Goal: Task Accomplishment & Management: Manage account settings

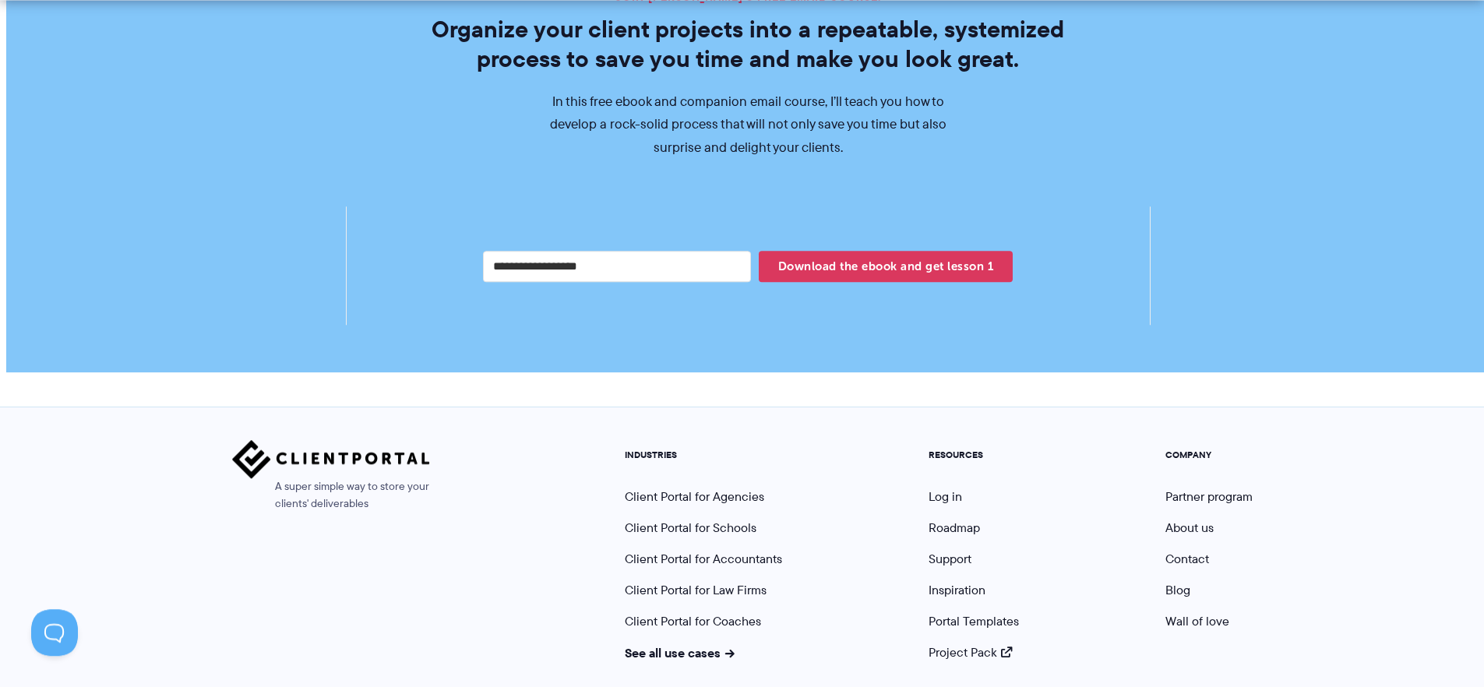
scroll to position [2935, 0]
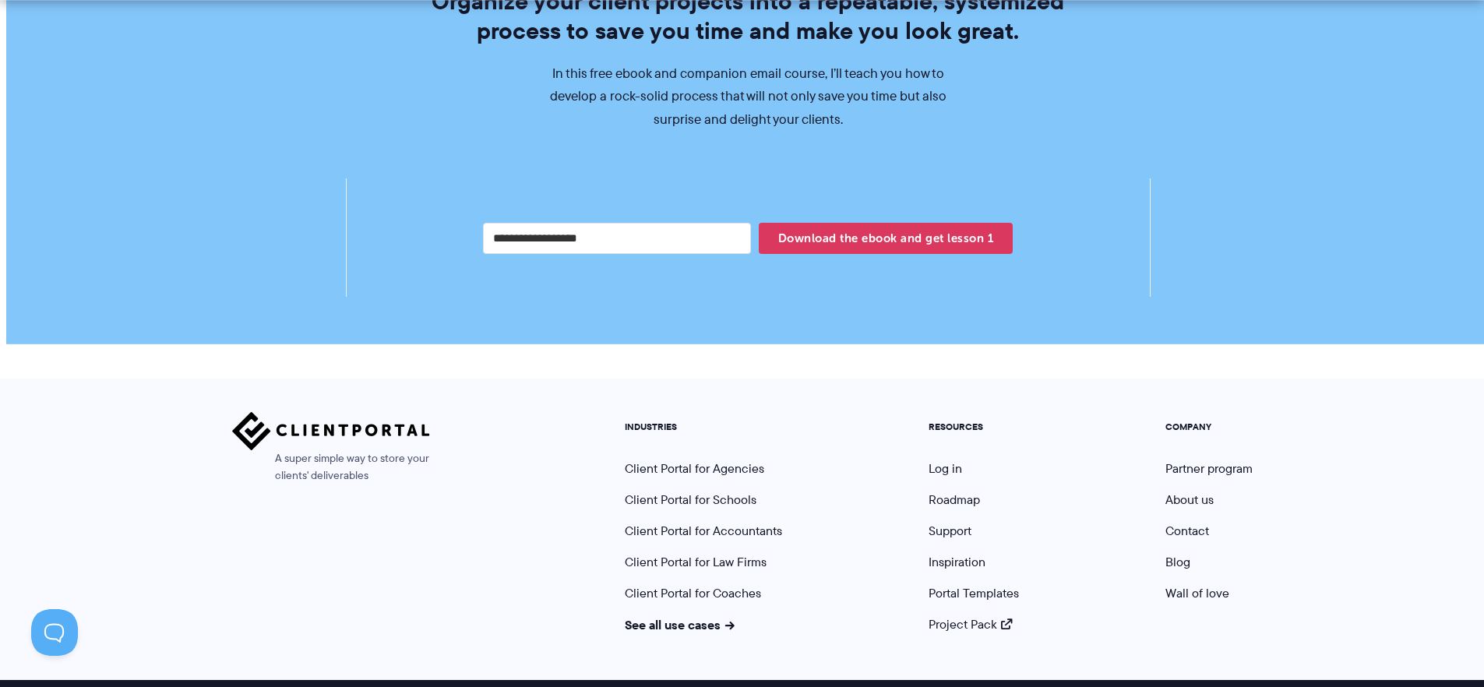
click at [939, 436] on ul "RESOURCES Log in Roadmap Support Inspiration Portal Templates Project Pack" at bounding box center [974, 527] width 114 height 212
click at [939, 460] on link "Log in" at bounding box center [946, 469] width 34 height 18
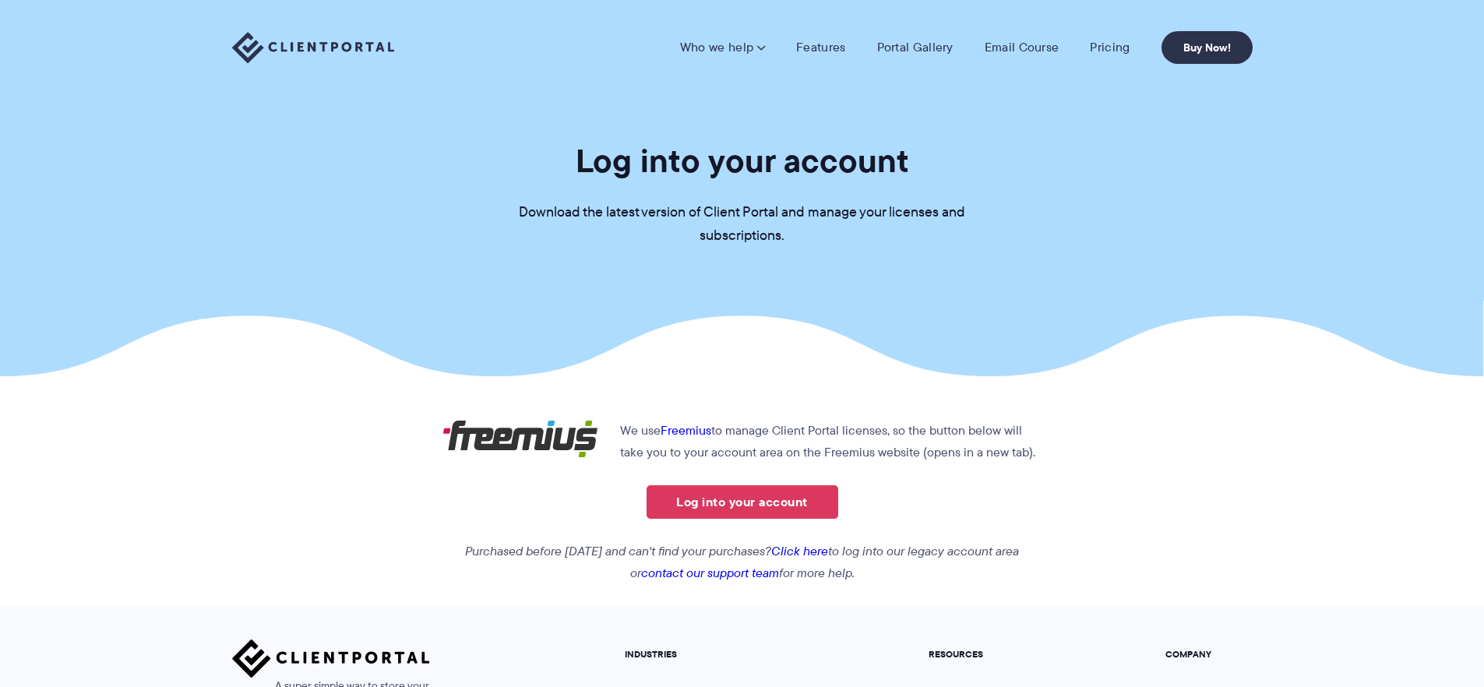
click at [365, 79] on div "Who we help Who we help View pricing Agencies See how Client Portal can help gi…" at bounding box center [742, 47] width 1484 height 95
click at [360, 62] on img at bounding box center [313, 48] width 162 height 32
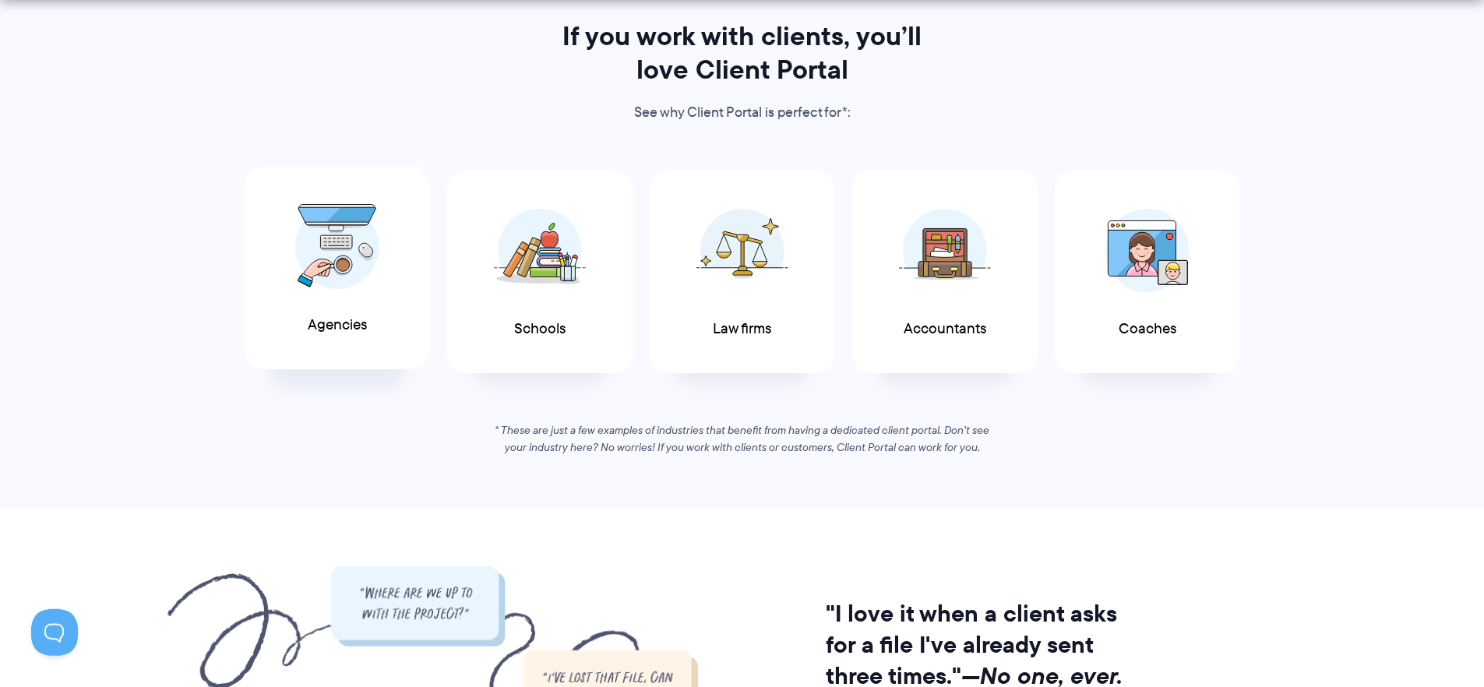
scroll to position [935, 0]
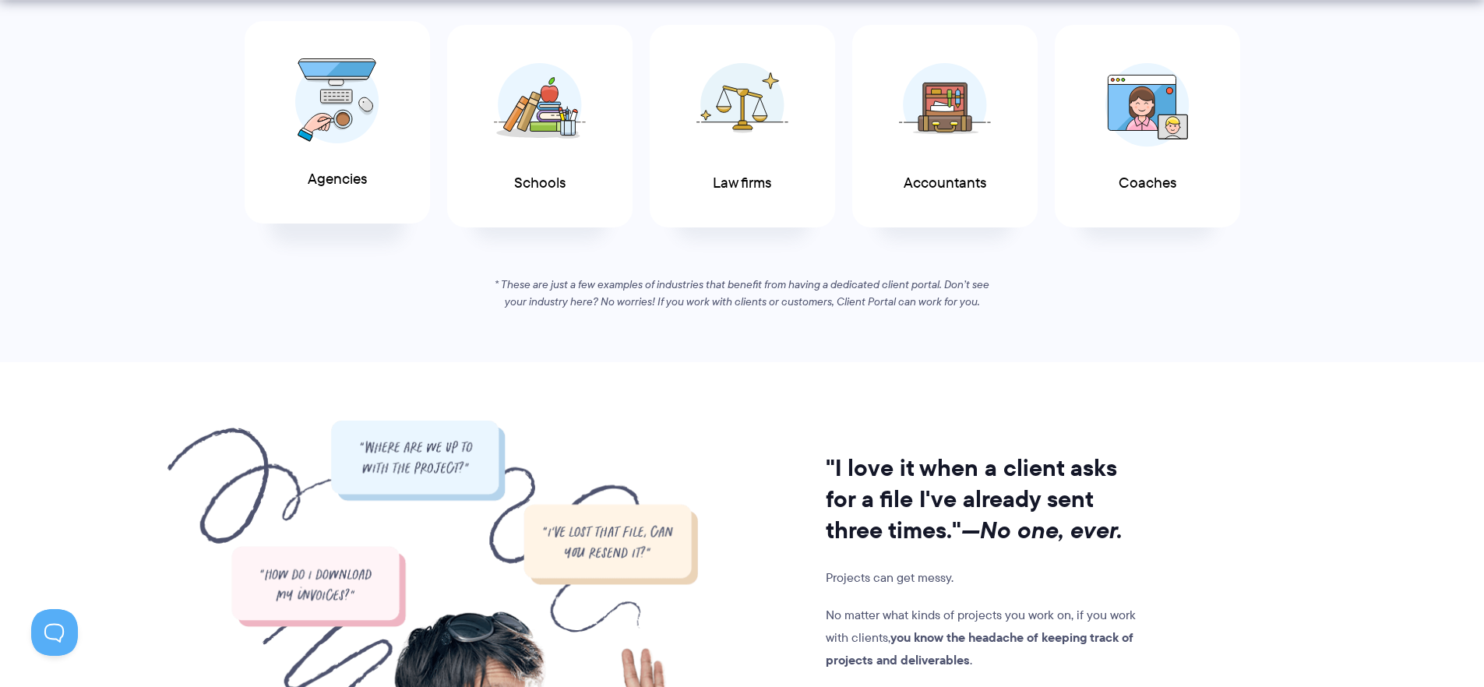
click at [319, 135] on img at bounding box center [337, 101] width 84 height 86
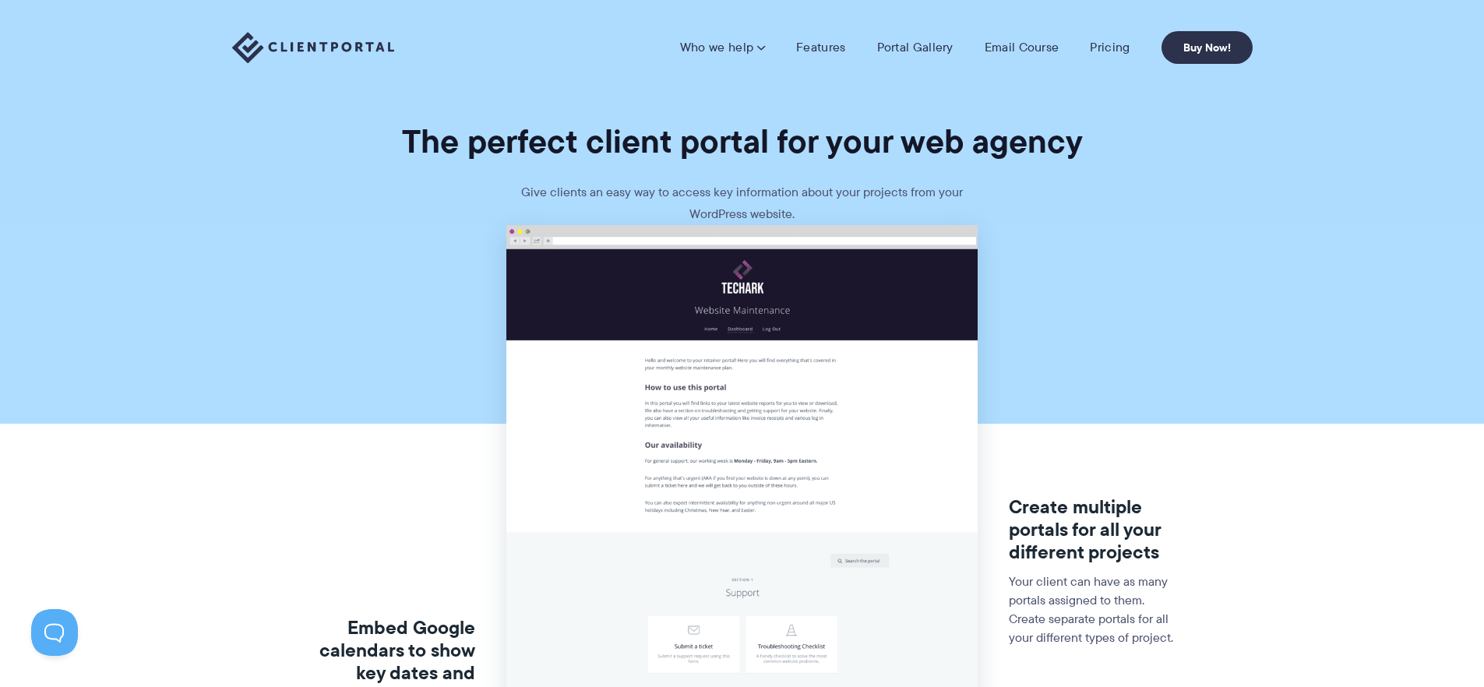
click at [313, 44] on img at bounding box center [313, 48] width 162 height 32
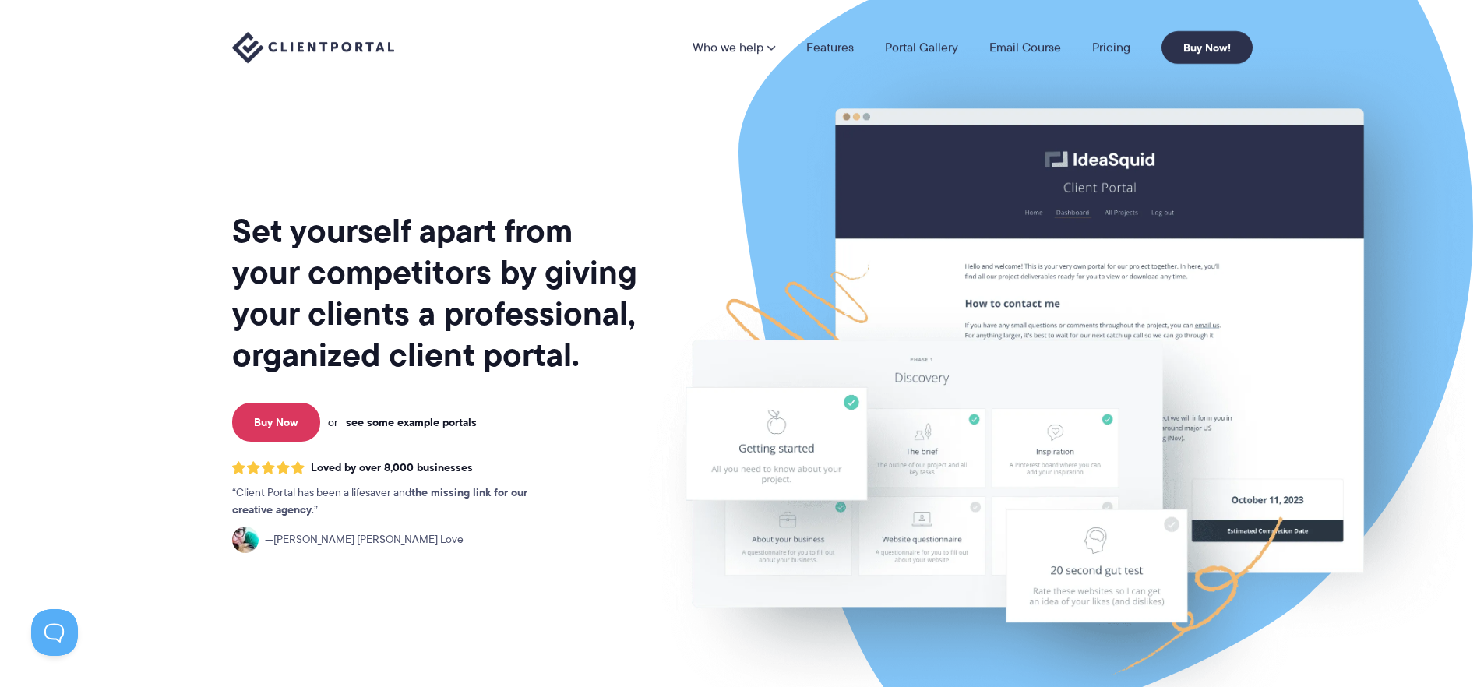
click at [434, 423] on link "see some example portals" at bounding box center [411, 422] width 131 height 14
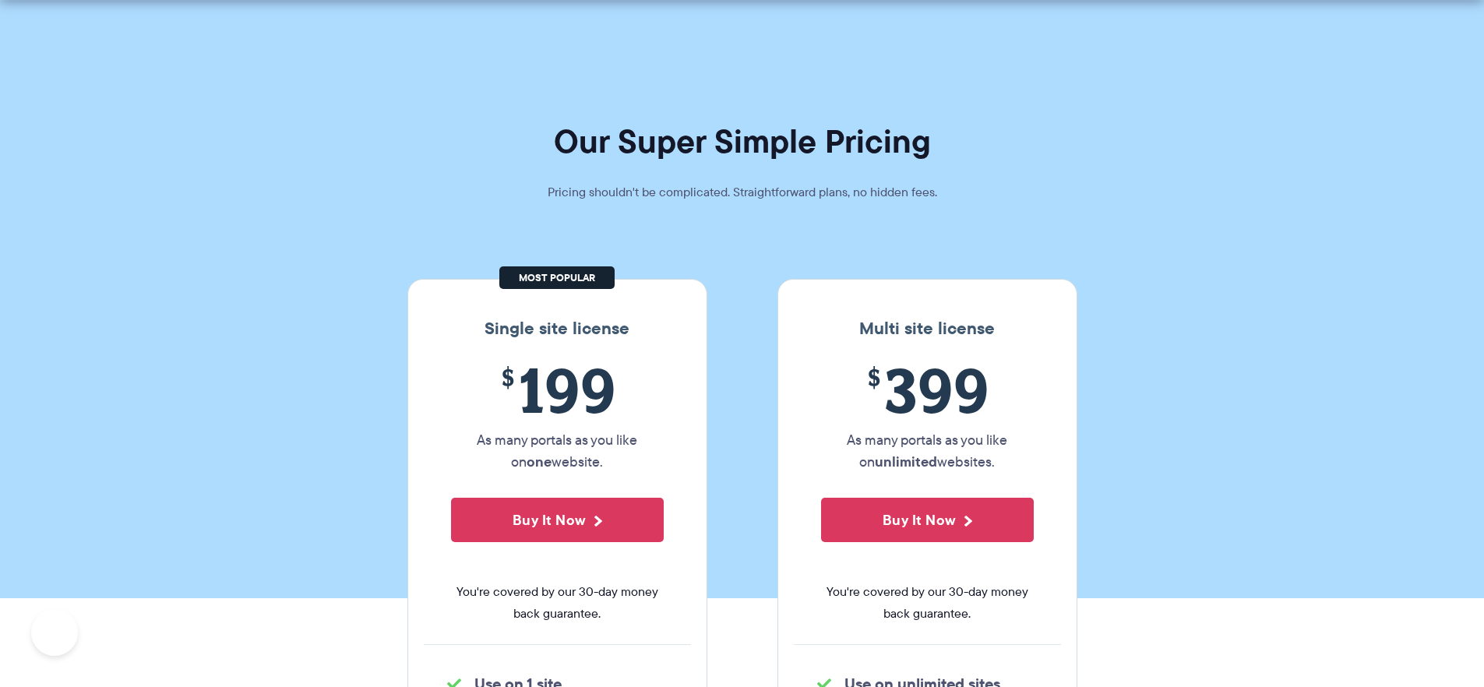
click at [555, 498] on button "Buy It Now" at bounding box center [557, 520] width 213 height 44
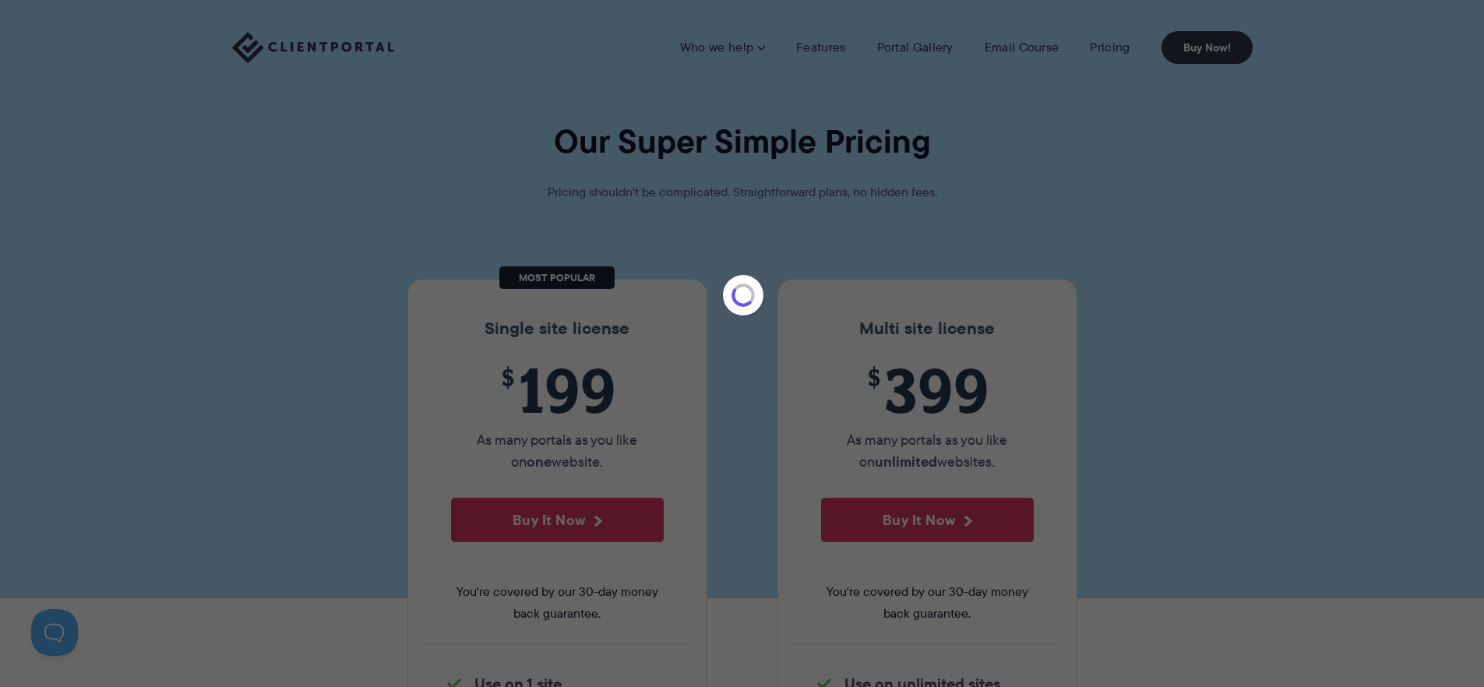
click at [811, 262] on iframe at bounding box center [742, 343] width 1484 height 687
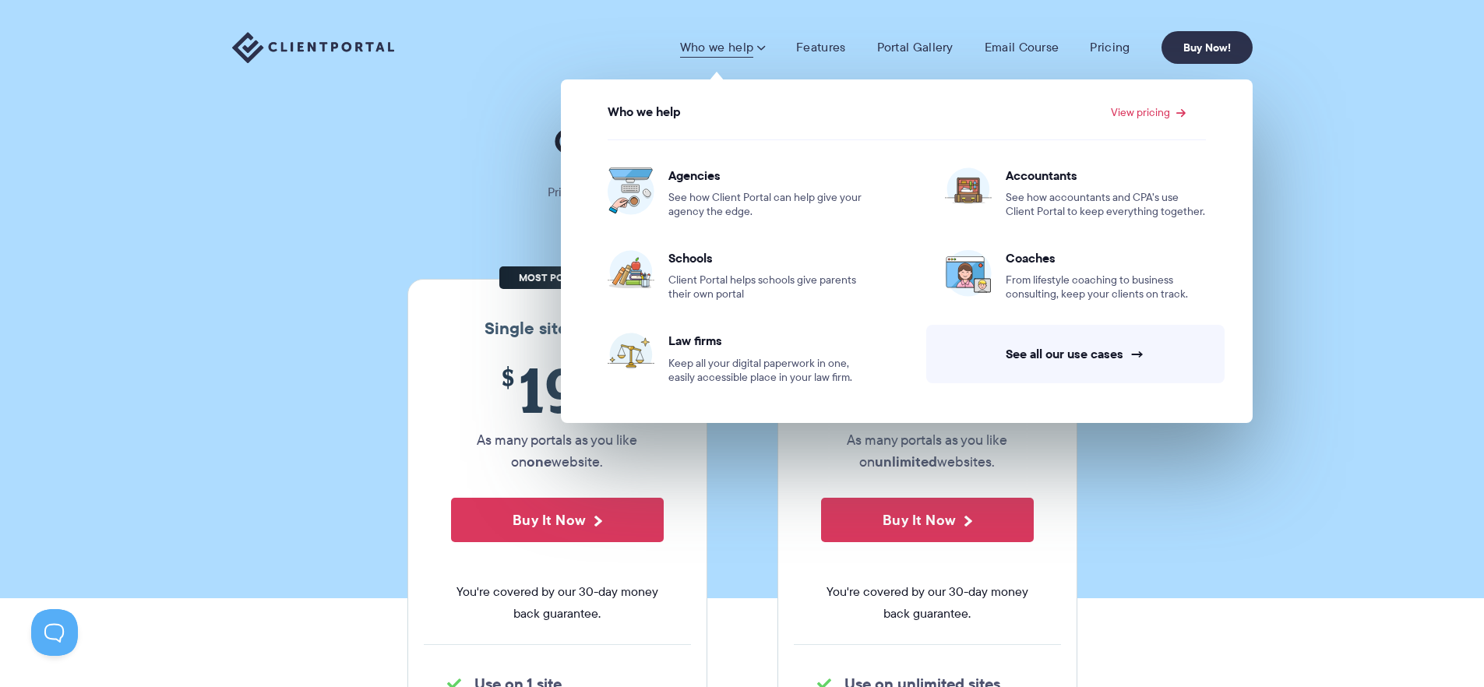
click at [718, 53] on link "Who we help" at bounding box center [722, 48] width 85 height 16
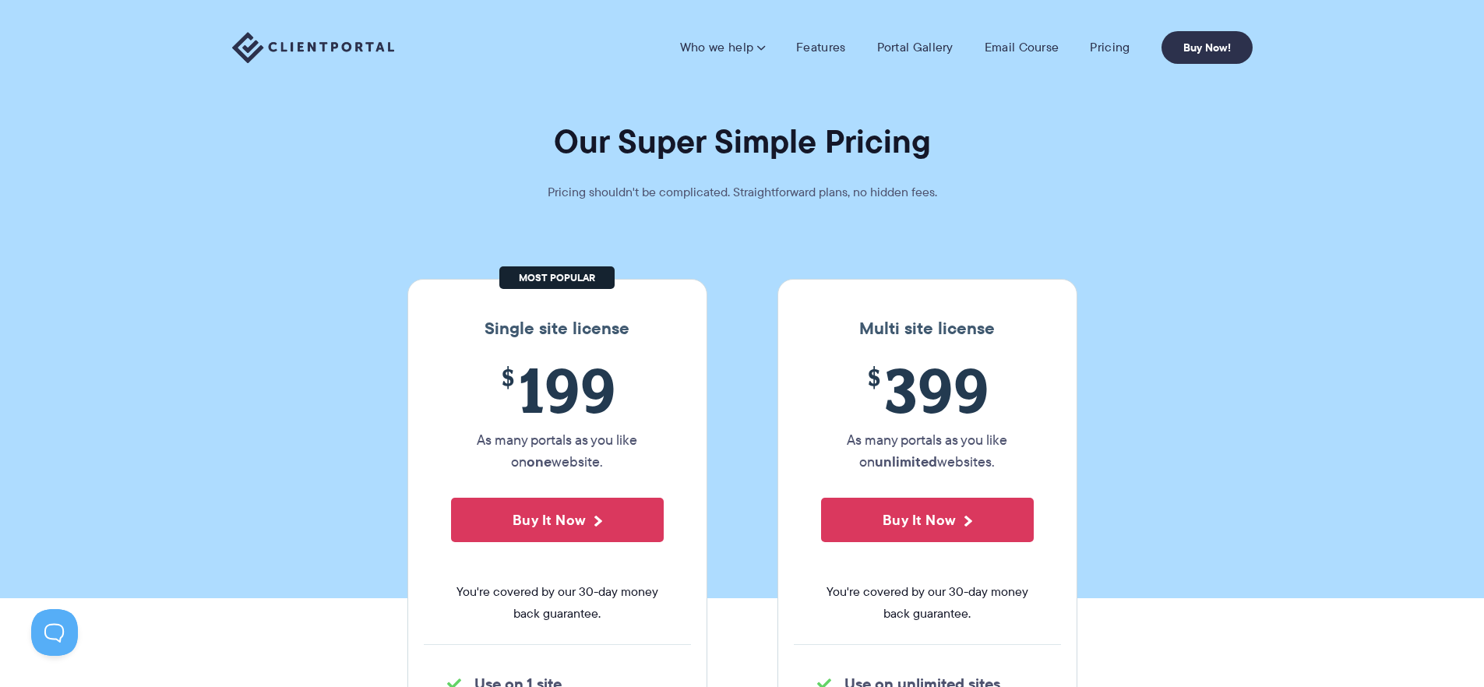
click at [718, 53] on link "Who we help" at bounding box center [722, 48] width 85 height 16
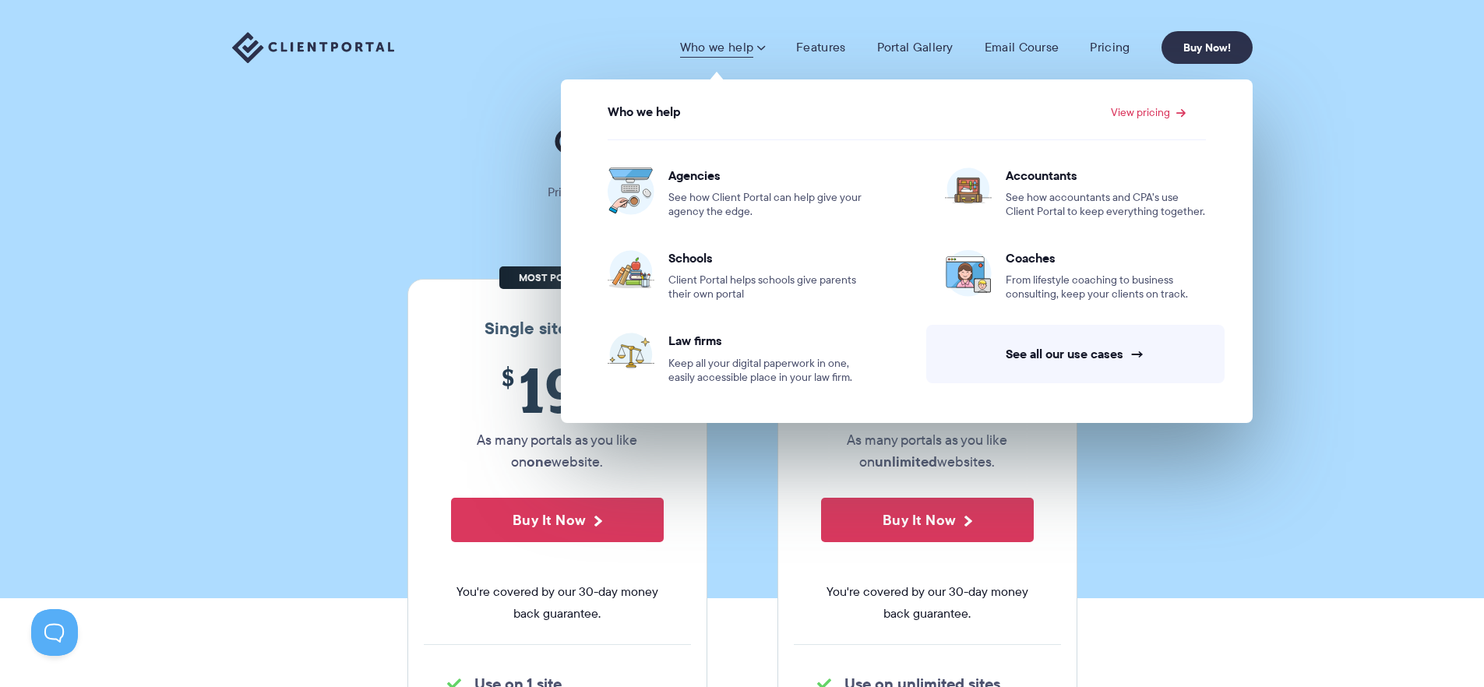
click at [310, 51] on img at bounding box center [313, 48] width 162 height 32
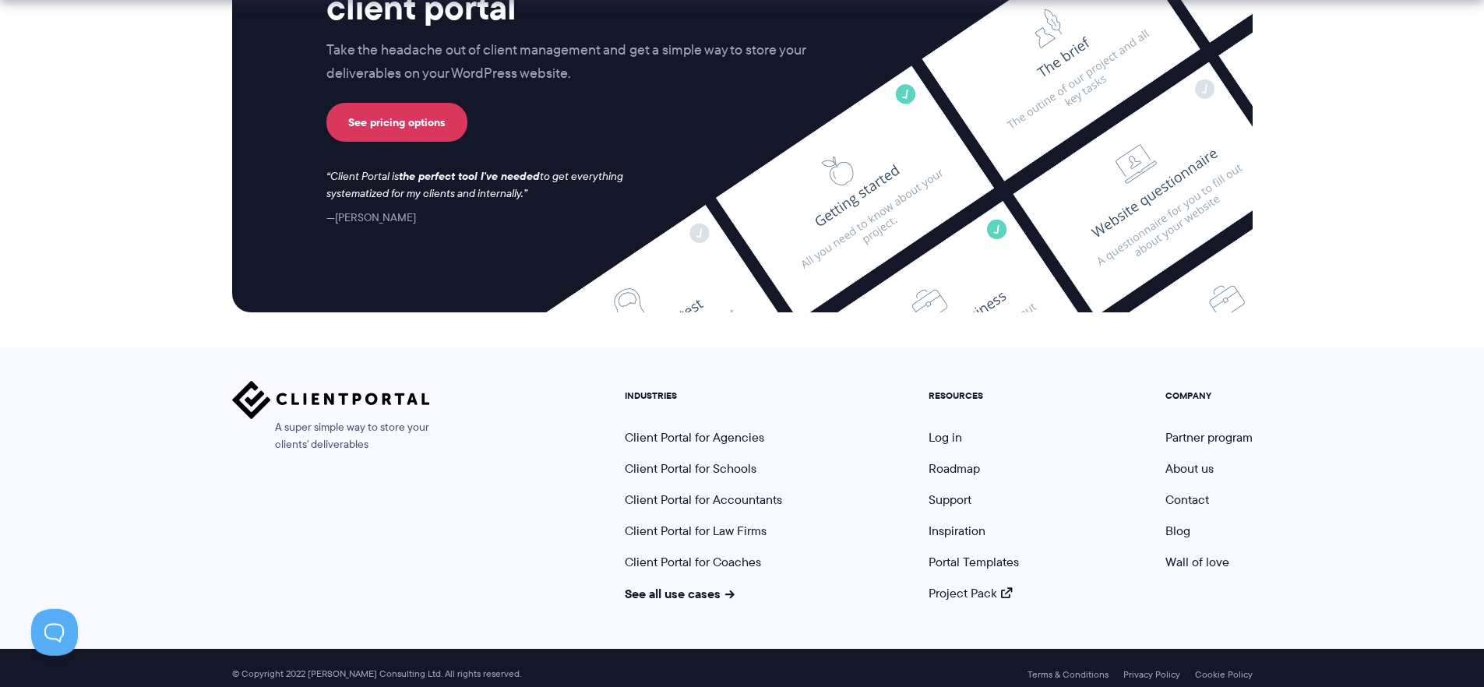
scroll to position [6471, 0]
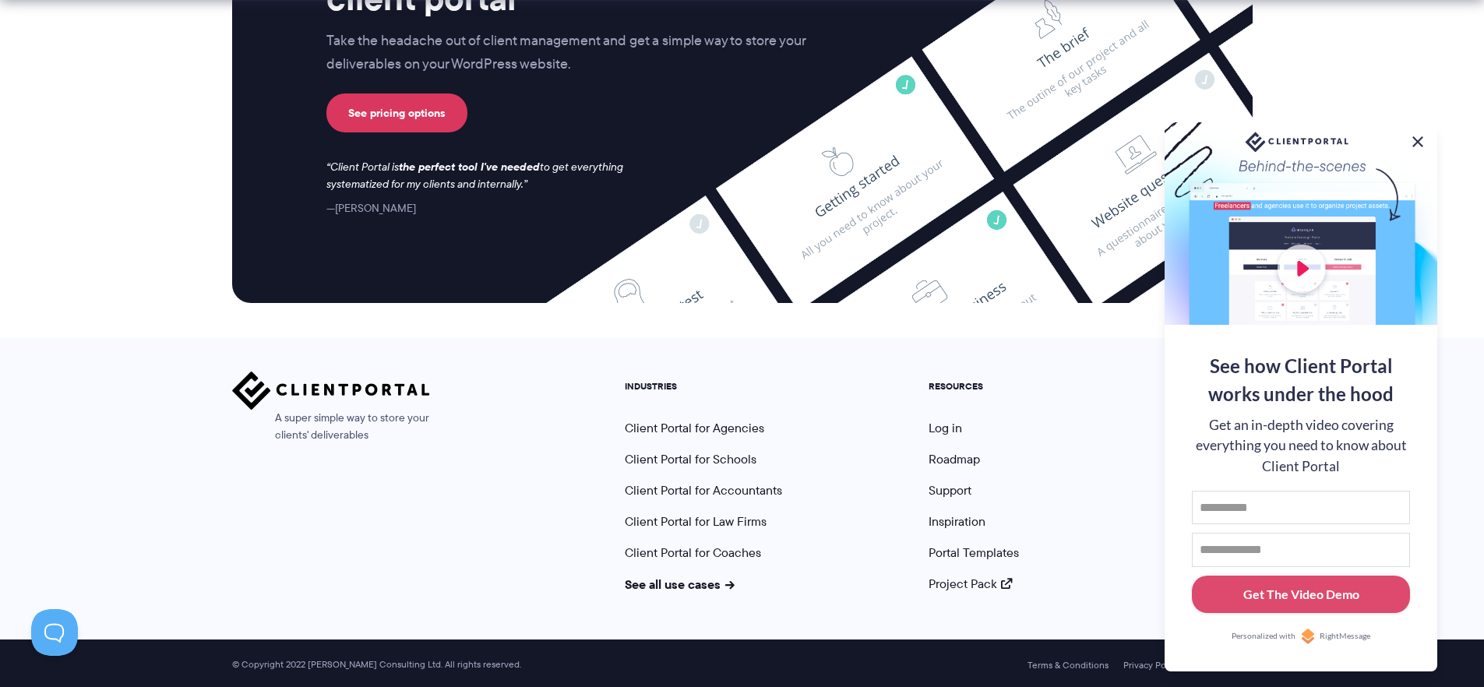
click at [1419, 143] on button at bounding box center [1418, 141] width 19 height 19
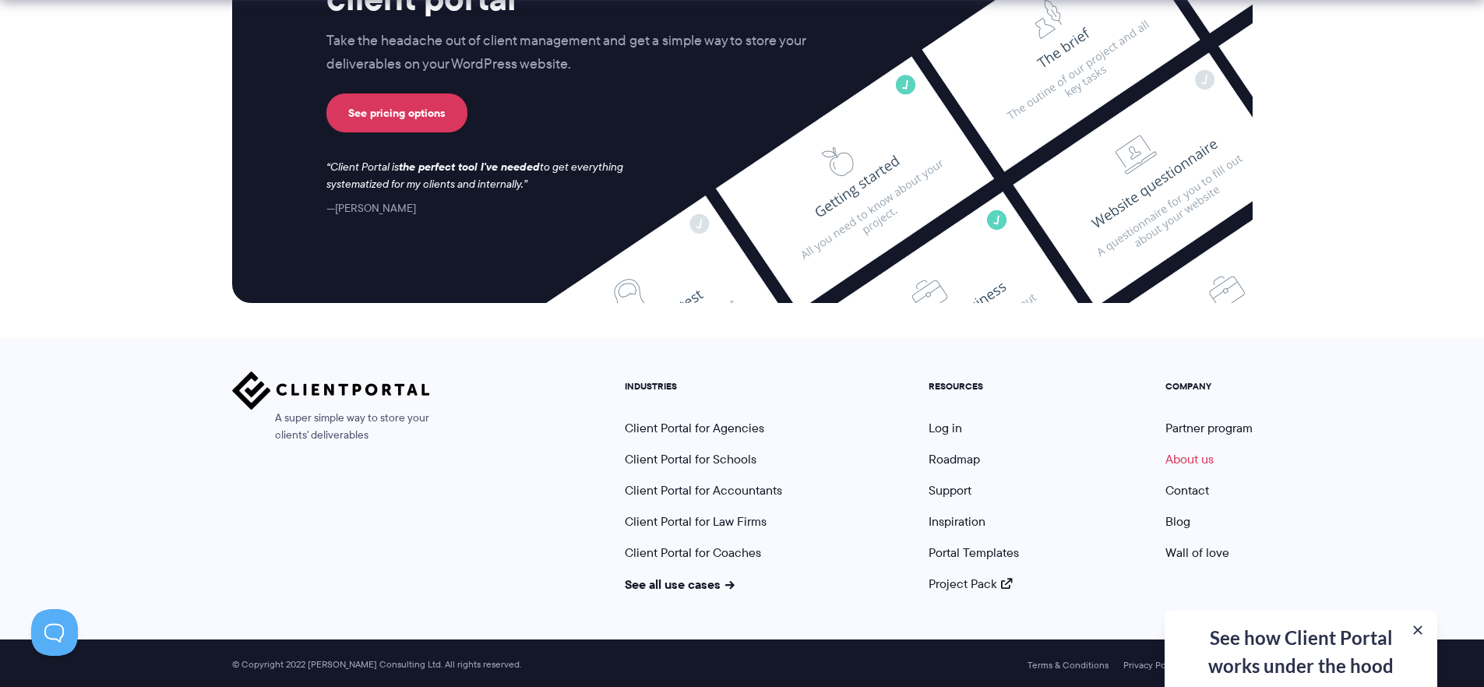
click at [1201, 455] on link "About us" at bounding box center [1190, 459] width 48 height 18
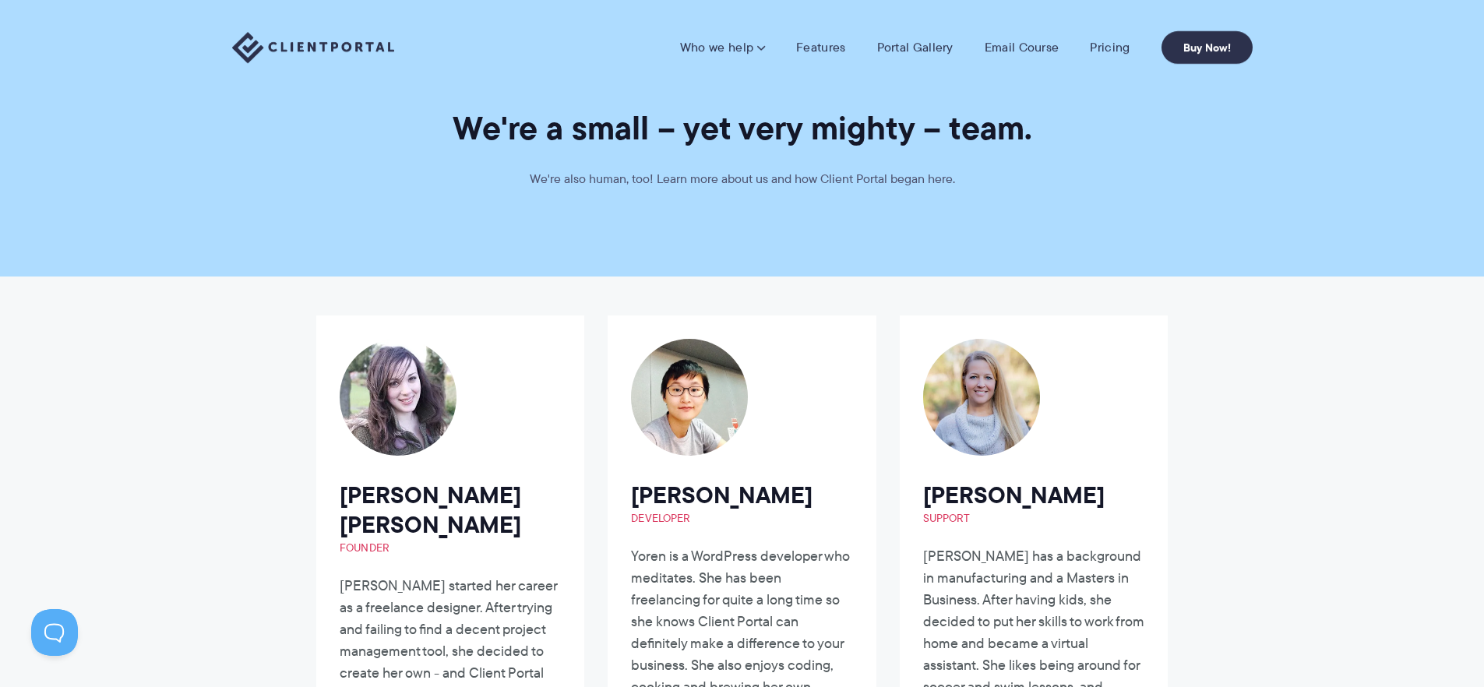
click at [911, 115] on h1 "We're a small – yet very mighty – team." at bounding box center [742, 128] width 1484 height 41
click at [836, 47] on link "Features" at bounding box center [820, 48] width 49 height 16
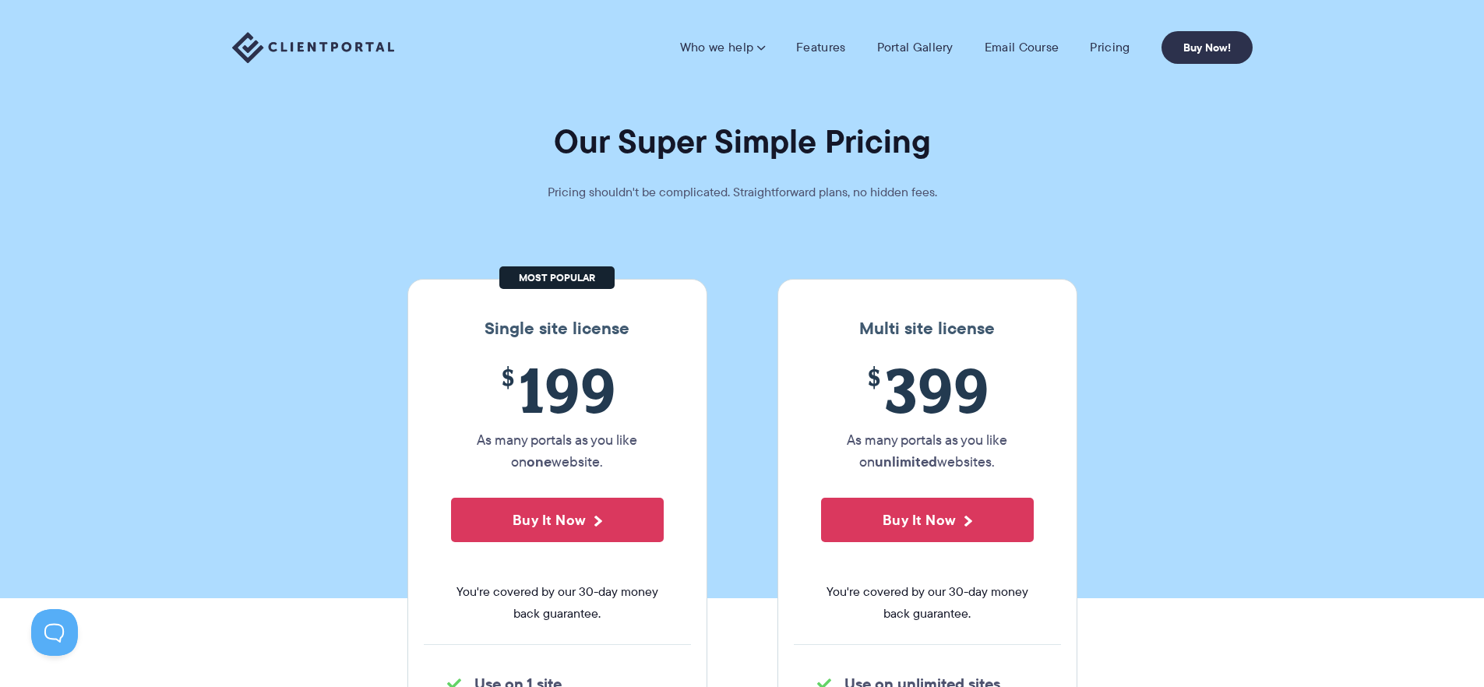
click at [1353, 443] on section "Our Super Simple Pricing Pricing shouldn't be complicated. Straightforward plan…" at bounding box center [742, 299] width 1484 height 598
click at [1100, 52] on link "Pricing" at bounding box center [1110, 48] width 40 height 16
click at [1203, 41] on link "Buy Now!" at bounding box center [1207, 47] width 91 height 33
click at [951, 41] on link "Portal Gallery" at bounding box center [915, 48] width 76 height 16
click at [829, 40] on link "Features" at bounding box center [820, 48] width 49 height 16
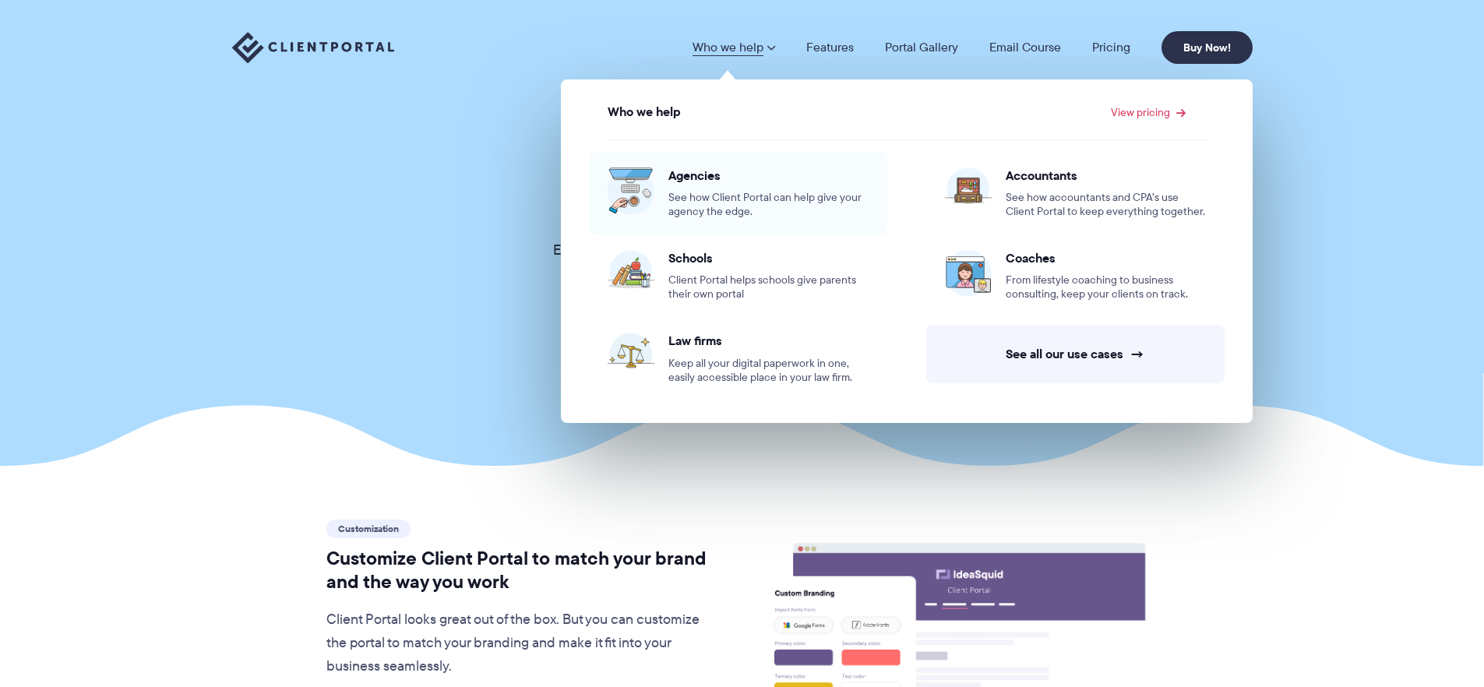
click at [698, 192] on span "See how Client Portal can help give your agency the edge." at bounding box center [768, 205] width 200 height 28
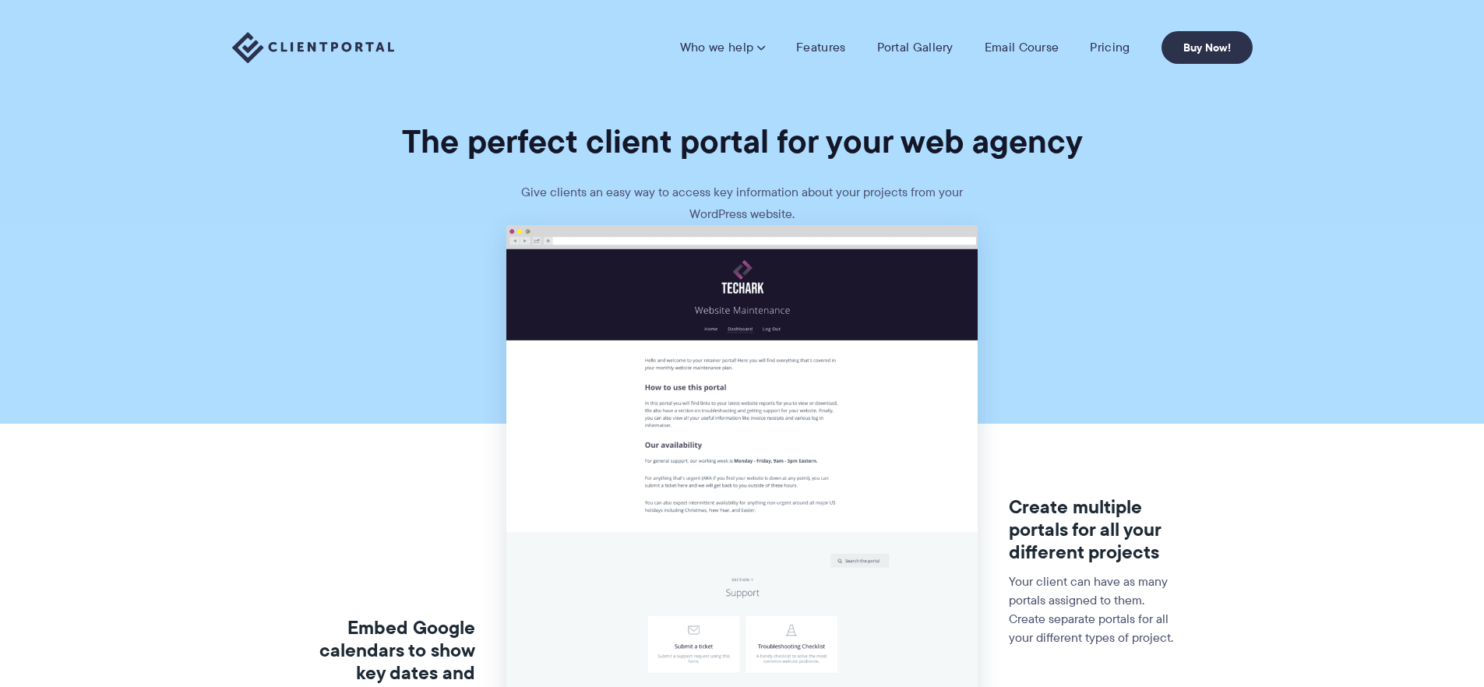
click at [287, 46] on img at bounding box center [313, 48] width 162 height 32
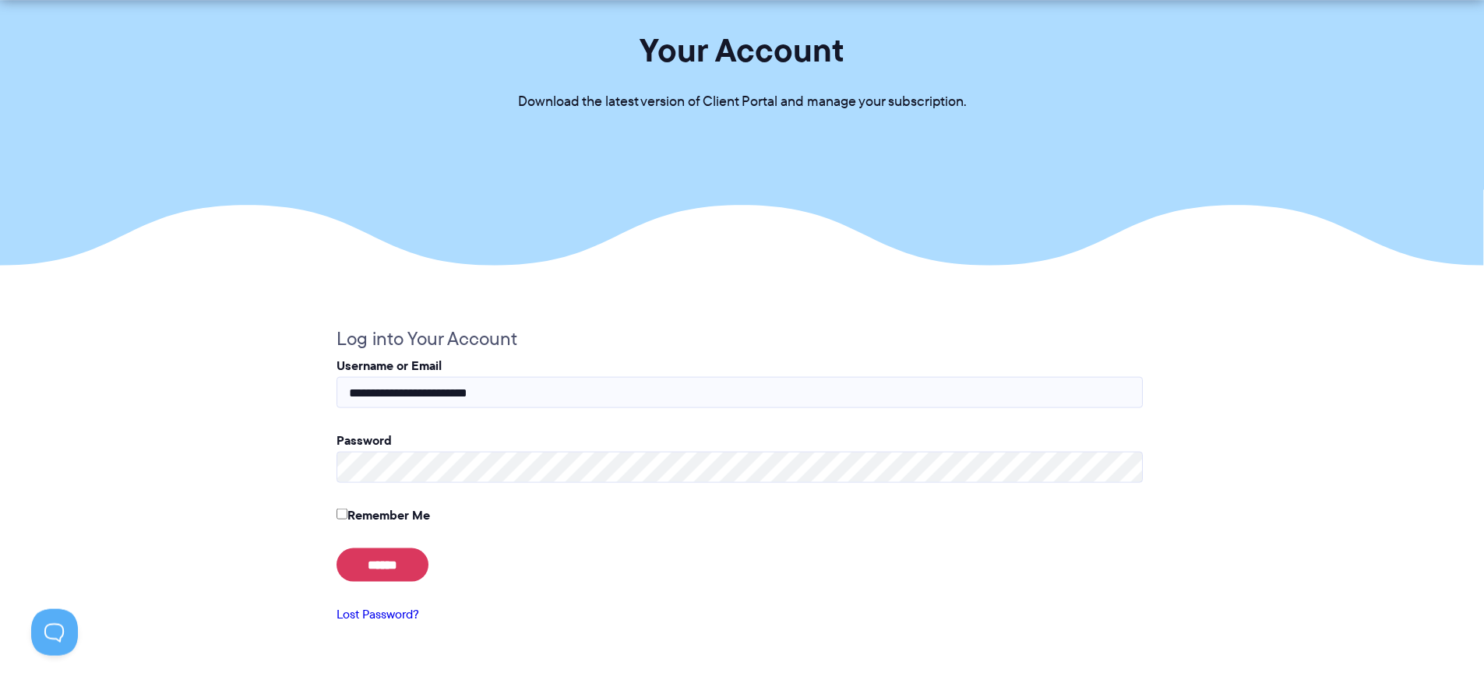
scroll to position [125, 0]
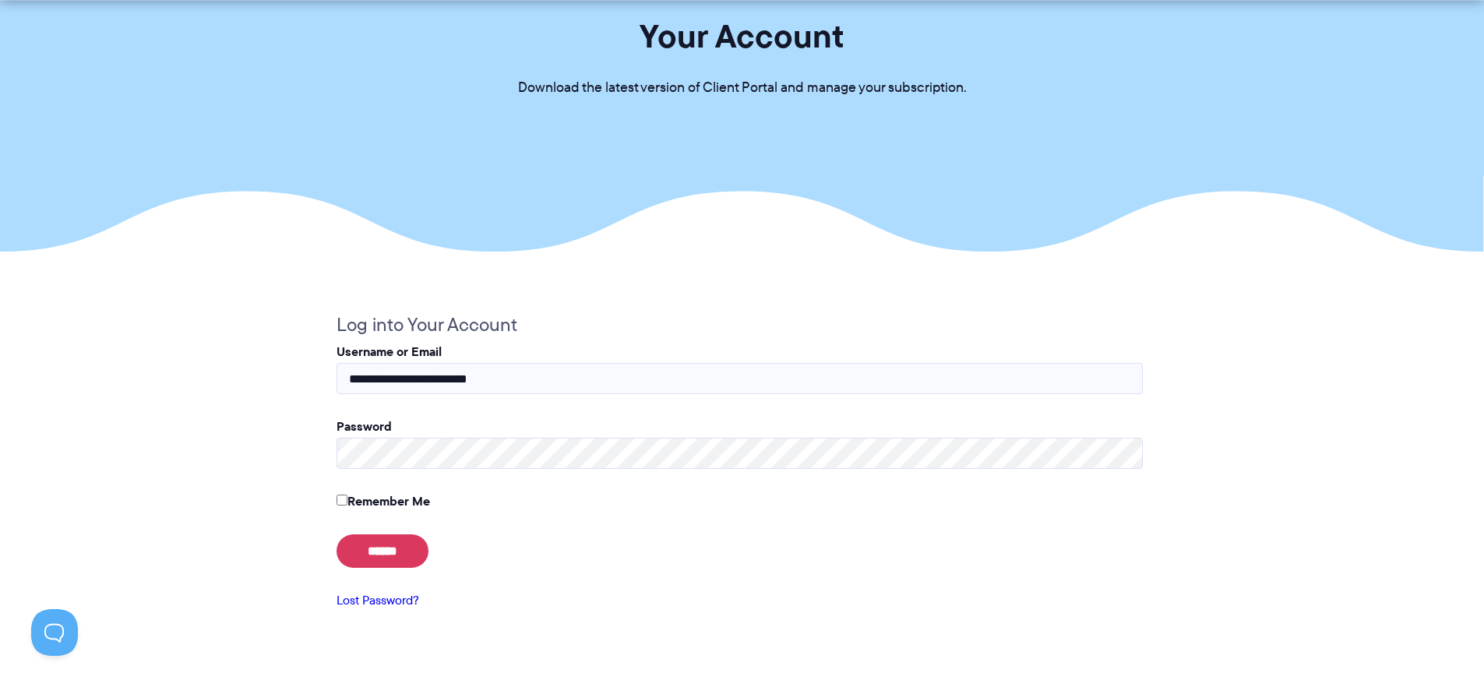
click at [381, 507] on label "Remember Me" at bounding box center [383, 501] width 93 height 19
click at [346, 414] on fieldset "**********" at bounding box center [740, 471] width 806 height 325
click at [369, 556] on input "******" at bounding box center [383, 551] width 92 height 34
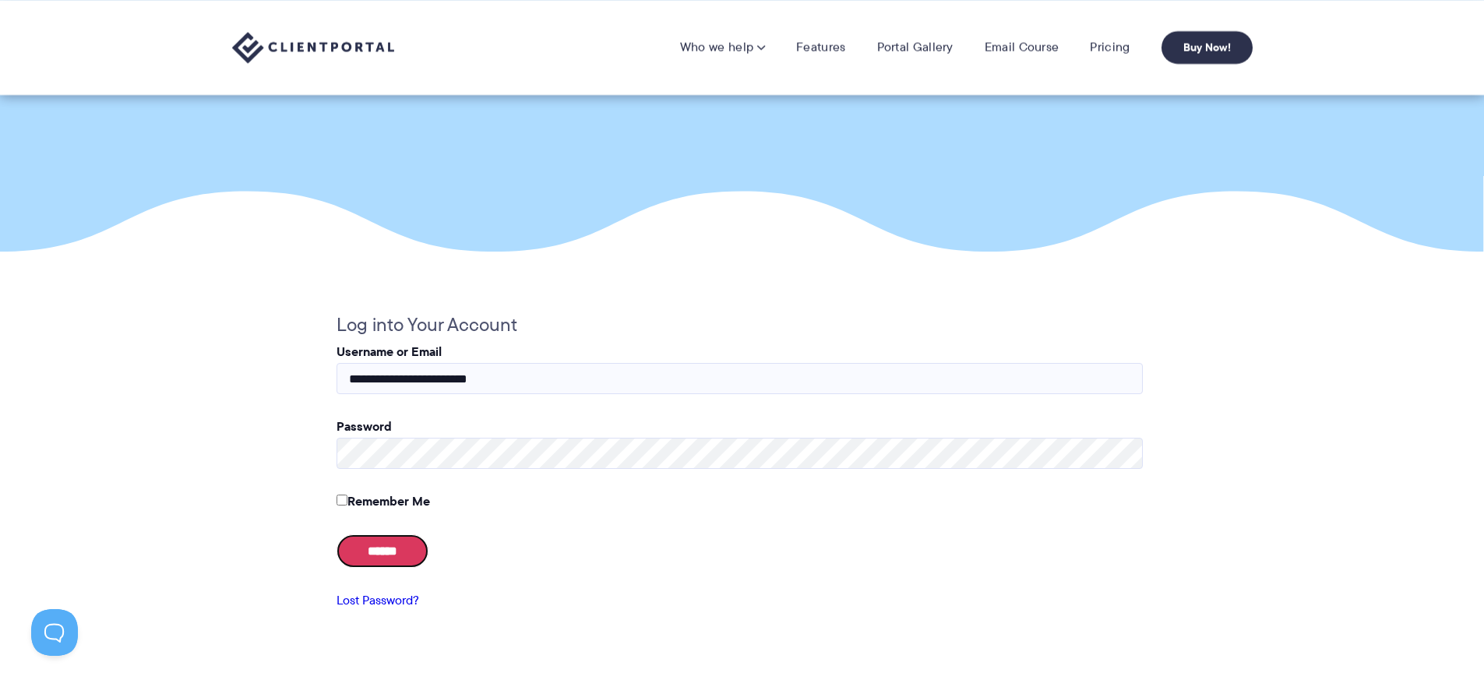
scroll to position [0, 0]
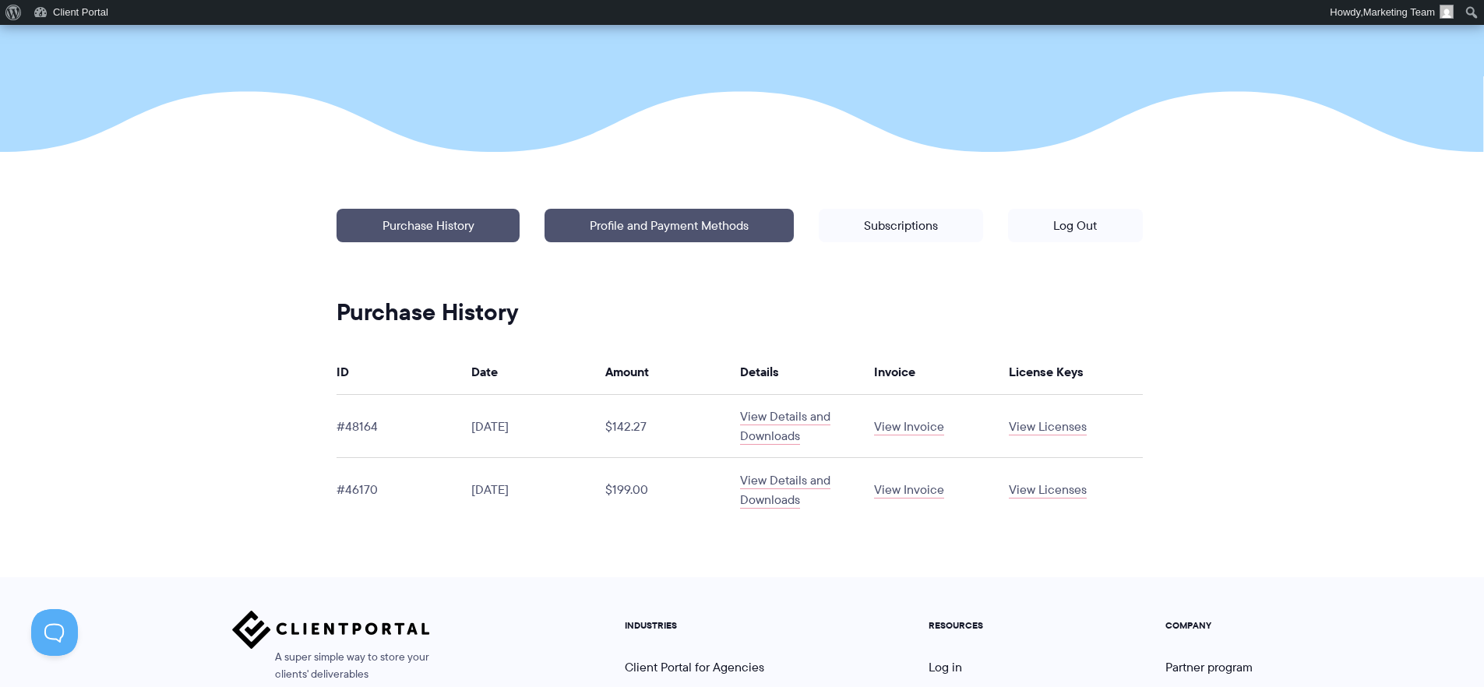
click at [676, 239] on link "Profile and Payment Methods" at bounding box center [669, 226] width 249 height 34
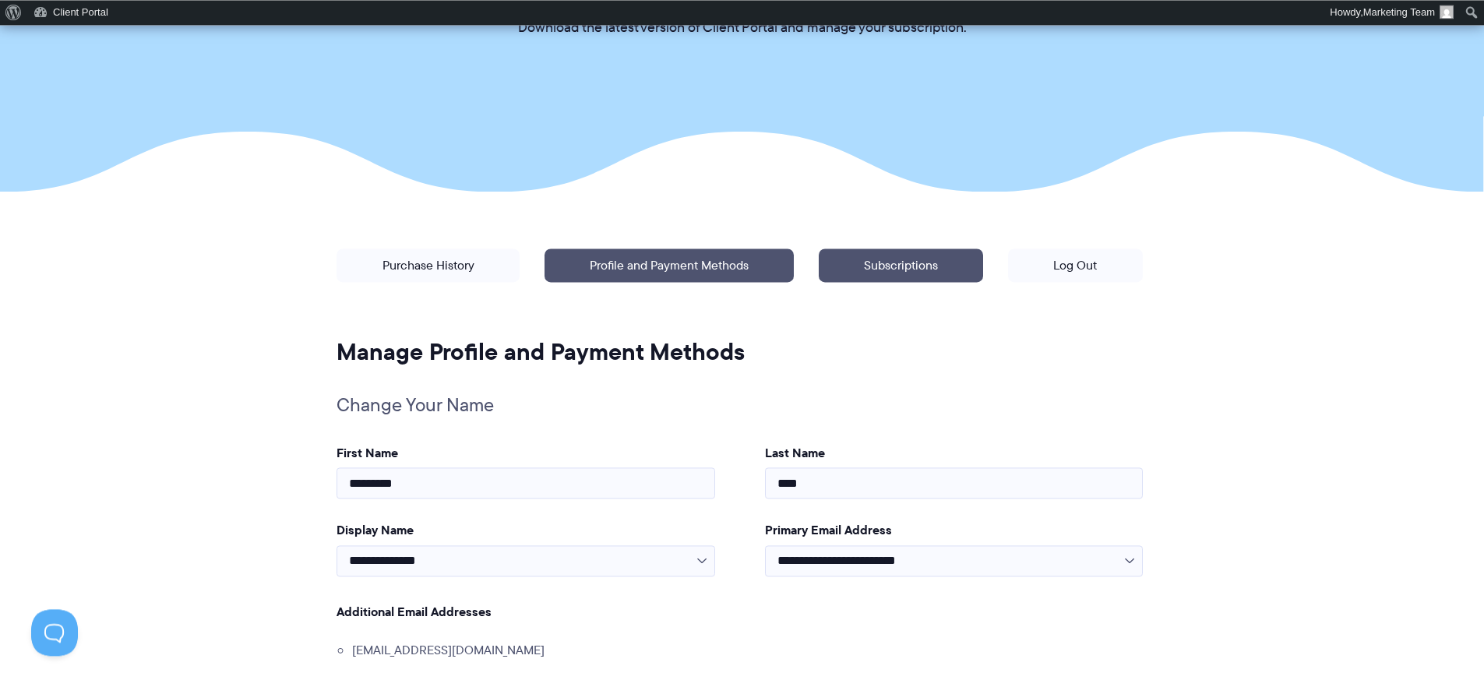
scroll to position [212, 0]
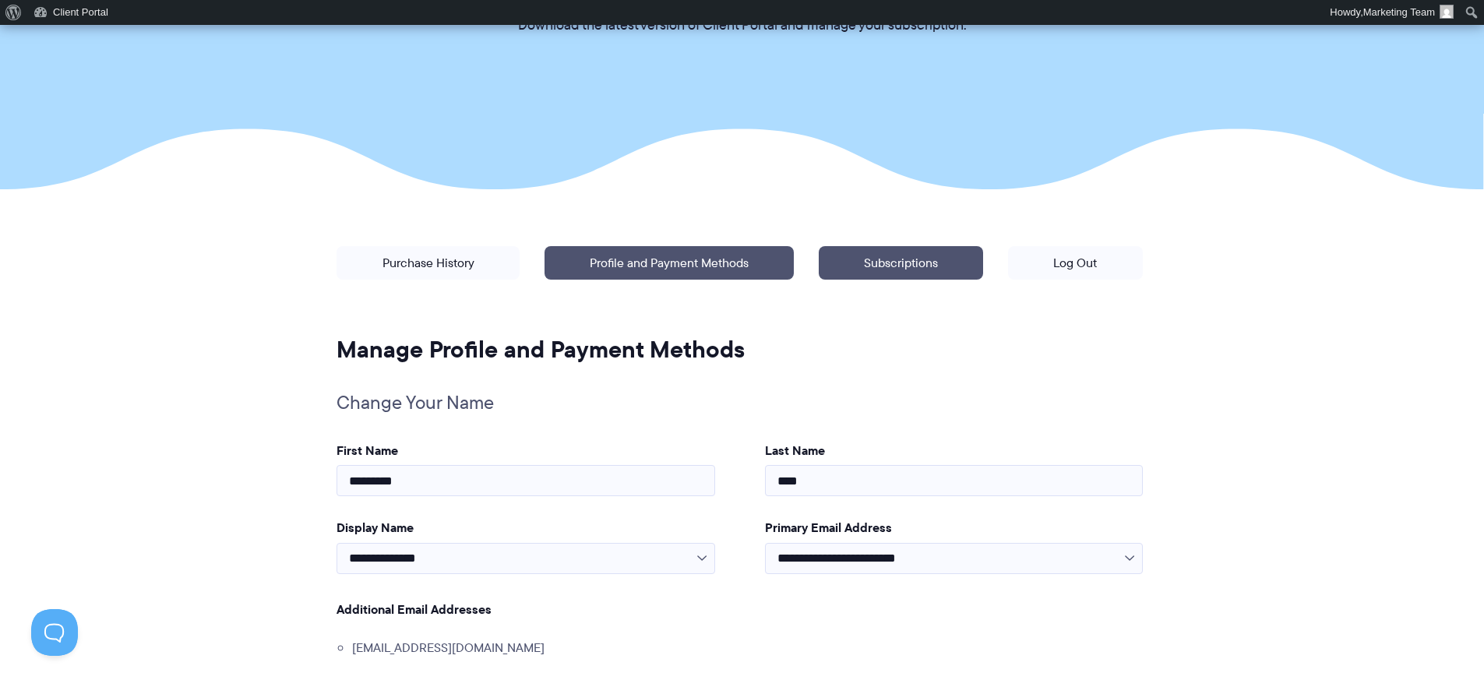
click at [842, 273] on link "Subscriptions" at bounding box center [901, 263] width 164 height 34
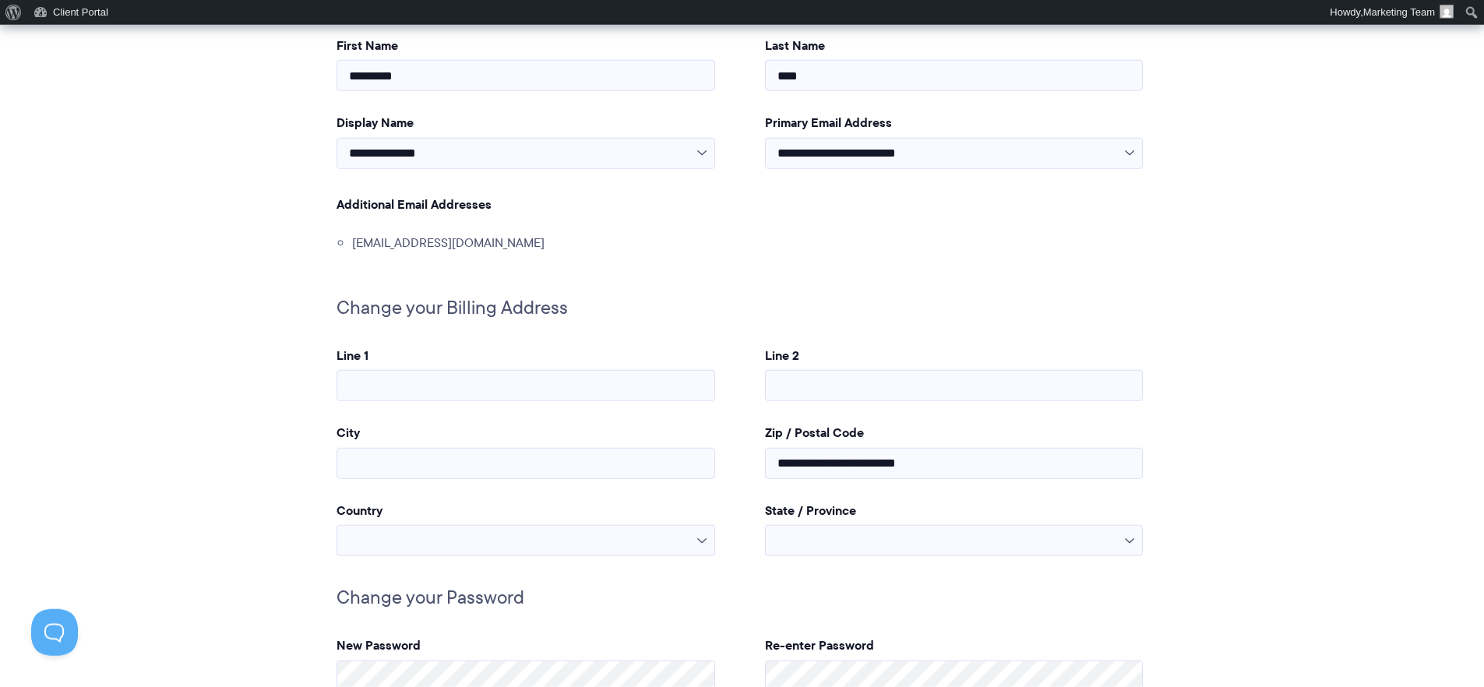
scroll to position [662, 0]
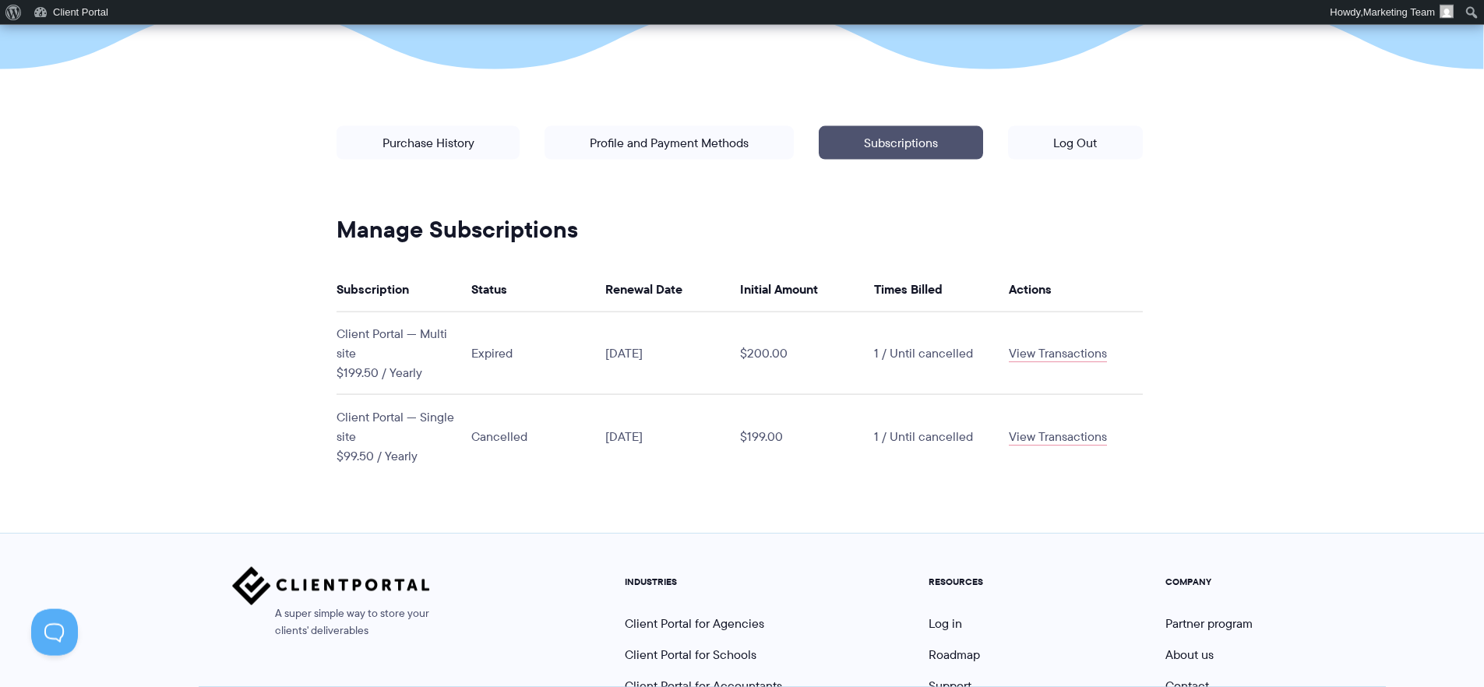
scroll to position [349, 0]
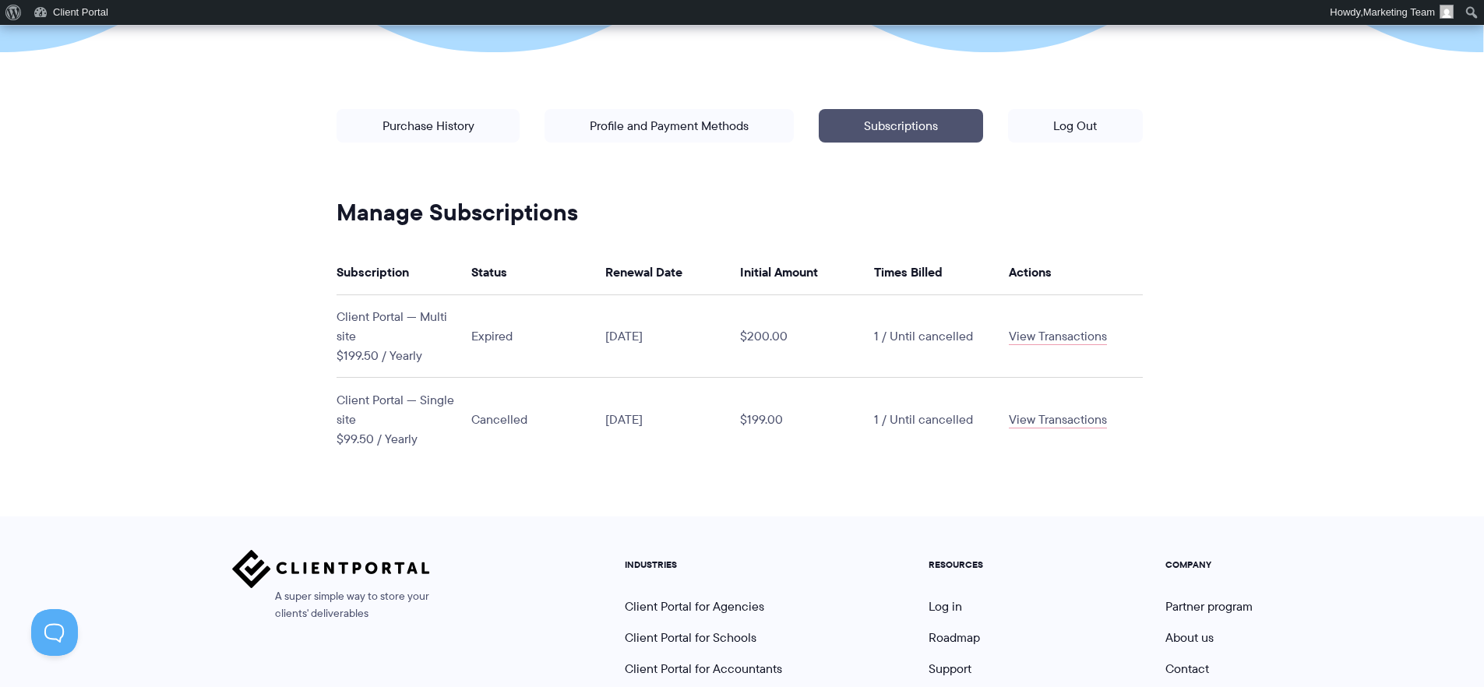
click at [498, 329] on span "Expired" at bounding box center [491, 336] width 41 height 18
click at [398, 304] on td "Client Portal — Multi site $199.50 / Yearly" at bounding box center [404, 336] width 135 height 83
click at [418, 103] on p "Manage your account: Purchase History | Profile and Payment Methods | Subscript…" at bounding box center [739, 153] width 831 height 113
click at [404, 132] on link "Purchase History" at bounding box center [428, 126] width 182 height 34
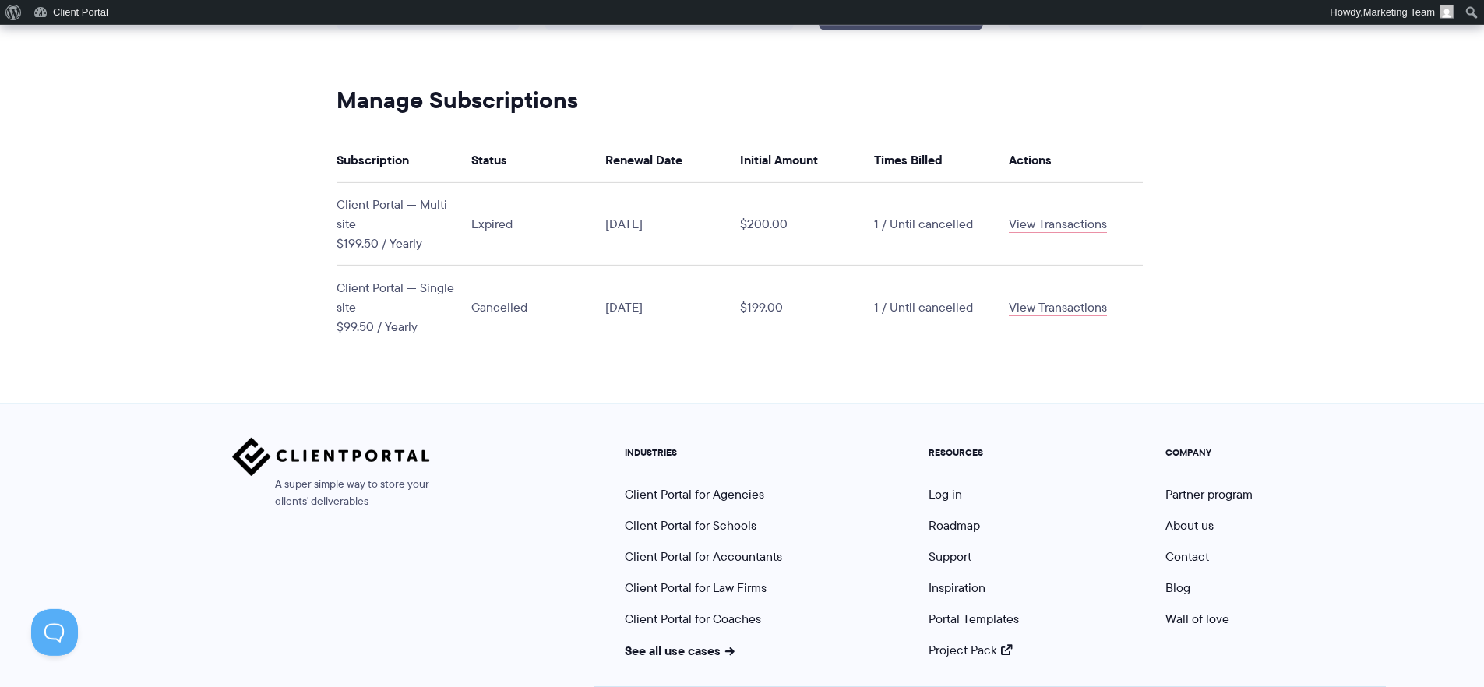
scroll to position [531, 0]
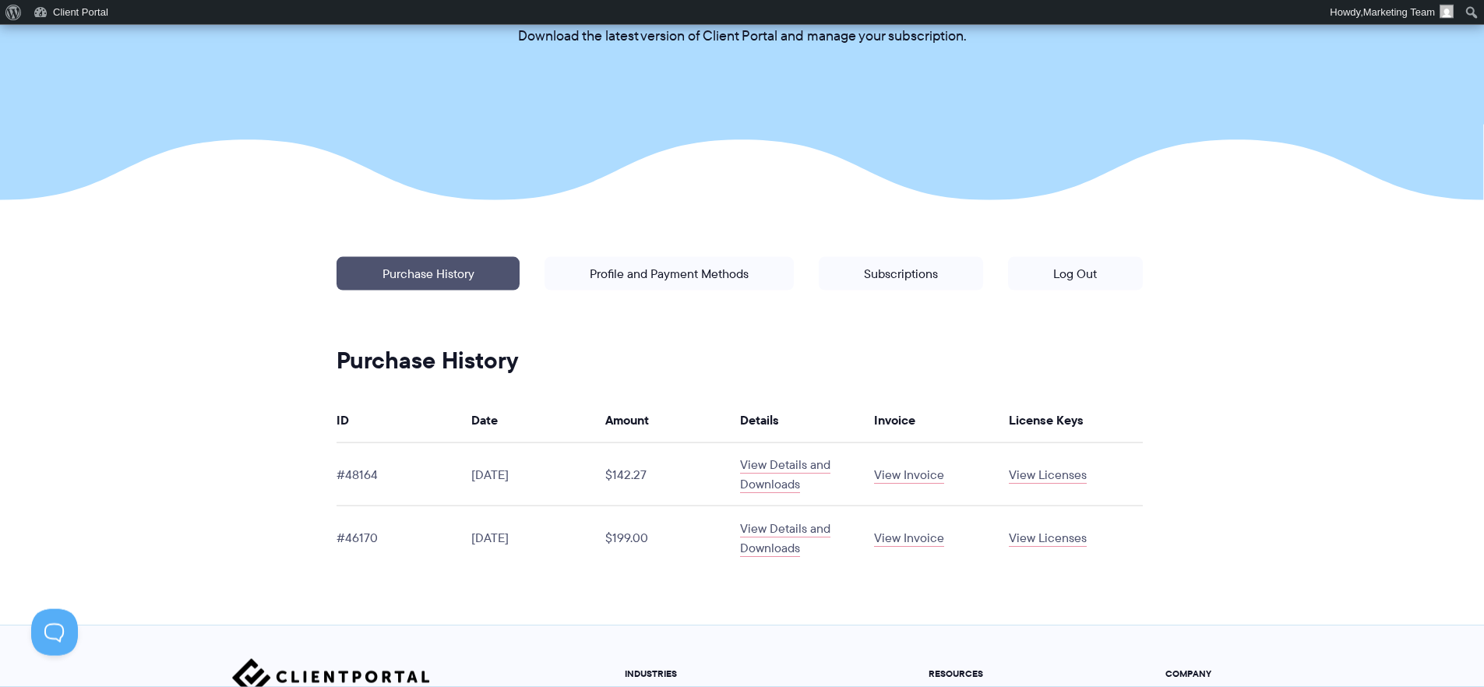
scroll to position [237, 0]
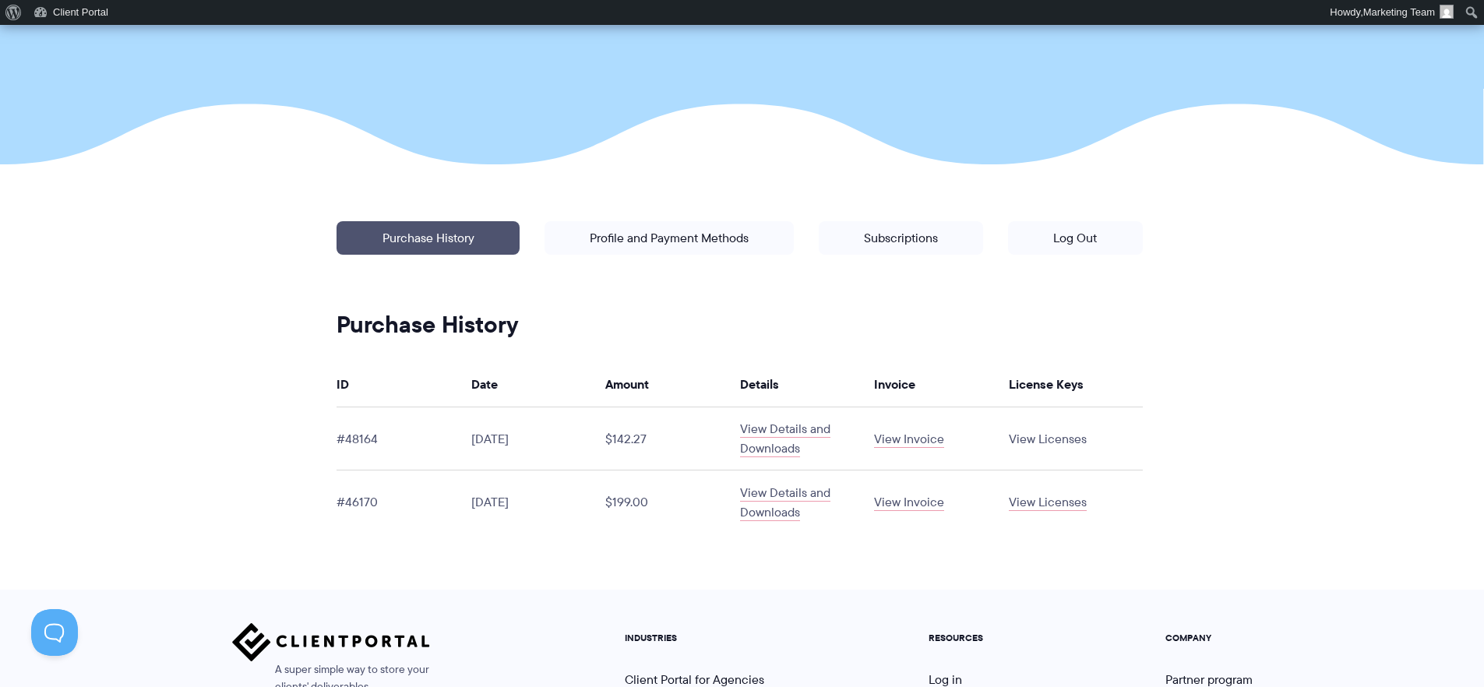
click at [1033, 439] on link "View Licenses" at bounding box center [1048, 439] width 78 height 18
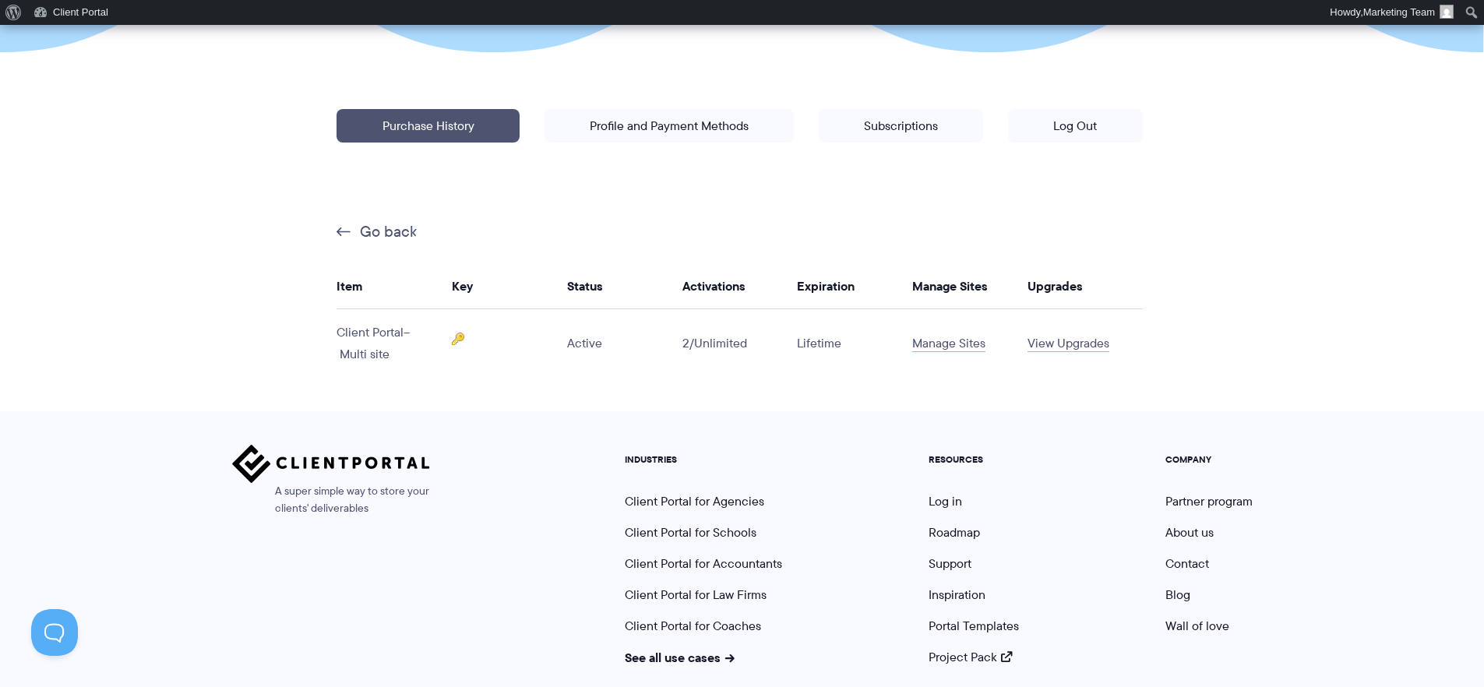
click at [679, 345] on td "Active" at bounding box center [624, 343] width 115 height 68
click at [924, 345] on link "Manage Sites" at bounding box center [948, 343] width 73 height 18
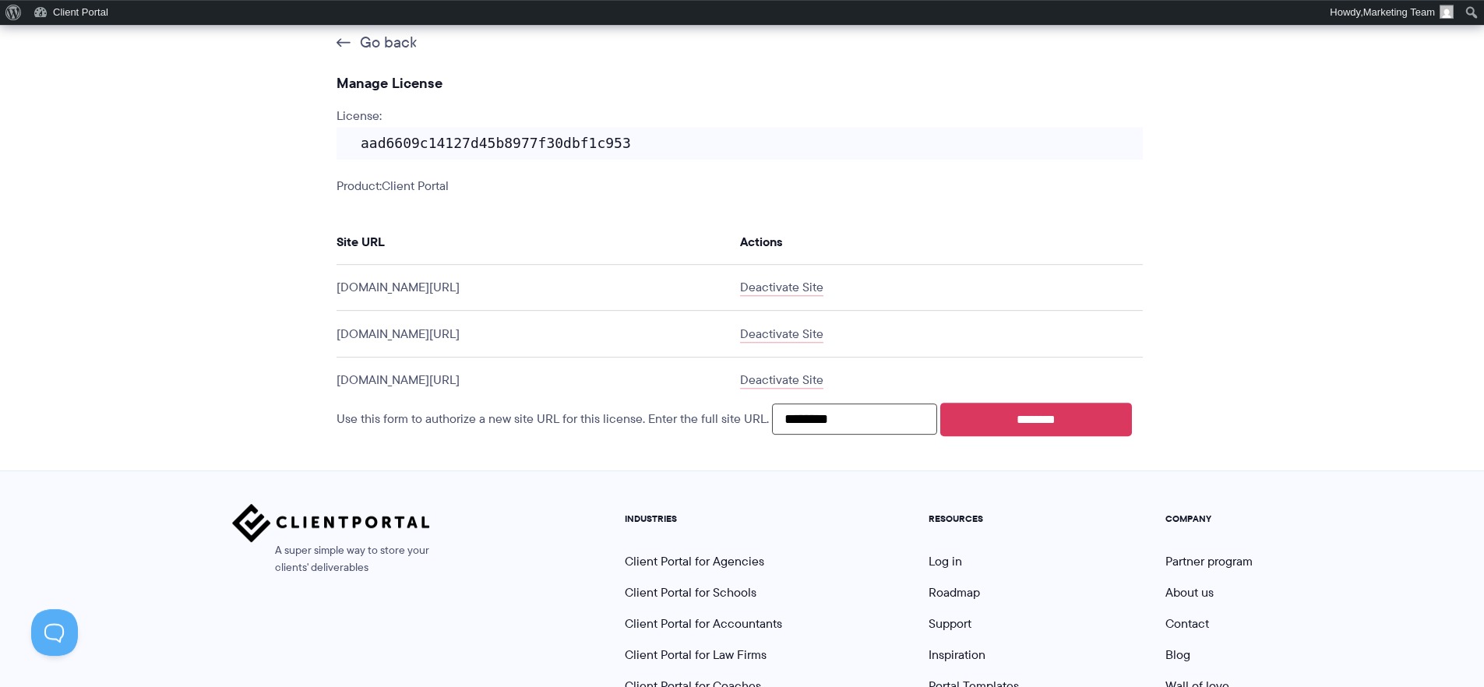
scroll to position [524, 0]
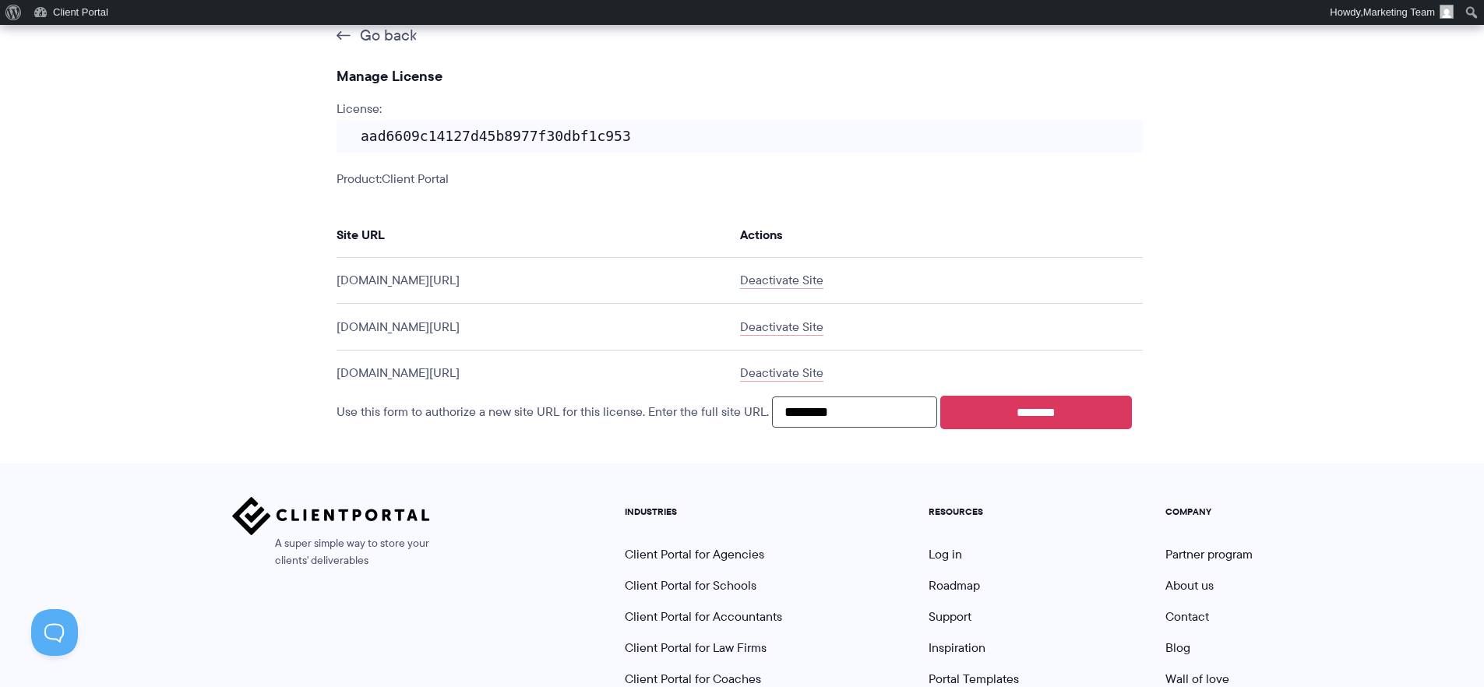
drag, startPoint x: 666, startPoint y: 457, endPoint x: 824, endPoint y: 414, distance: 163.7
click at [667, 429] on div "Use this form to authorize a new site URL for this license. Enter the full site…" at bounding box center [740, 413] width 806 height 34
click at [860, 411] on input "********" at bounding box center [854, 412] width 165 height 31
paste input "**********"
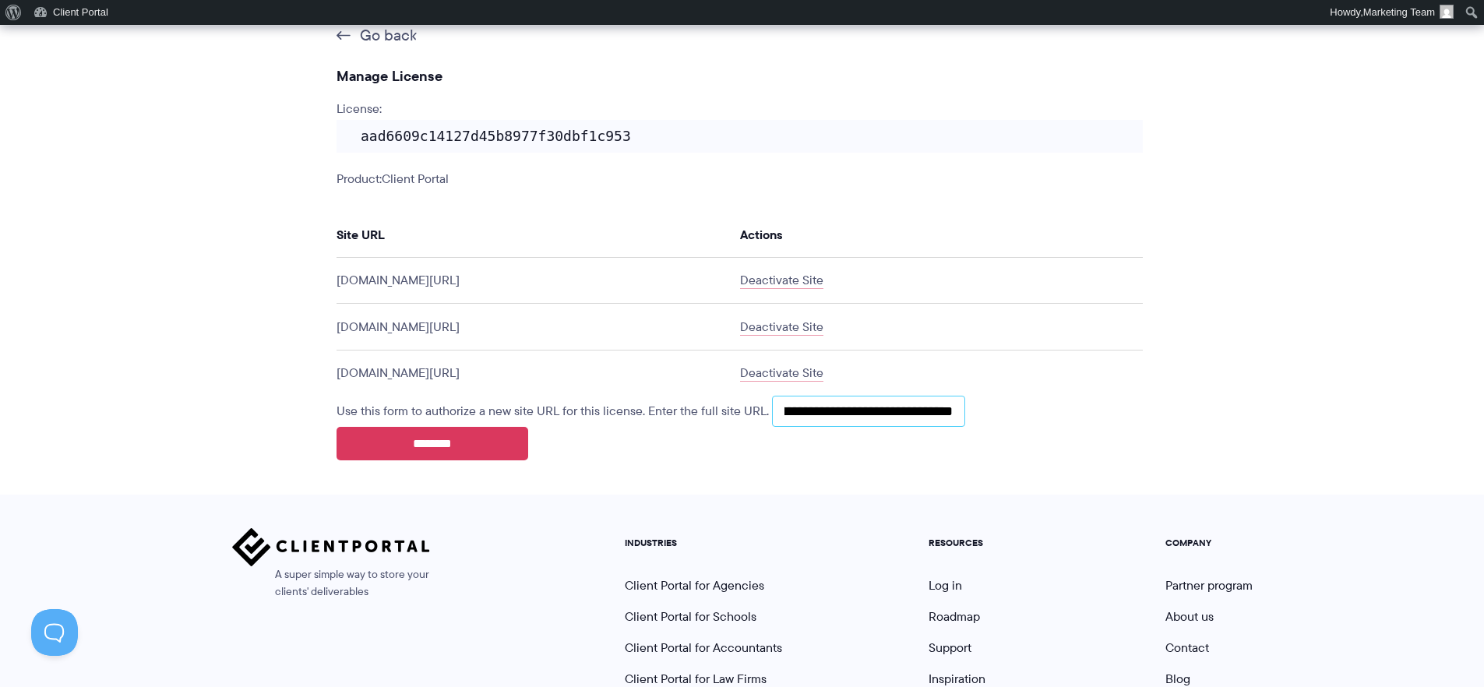
type input "**********"
click at [715, 447] on div "**********" at bounding box center [740, 428] width 806 height 65
click at [449, 447] on input "********" at bounding box center [433, 444] width 192 height 34
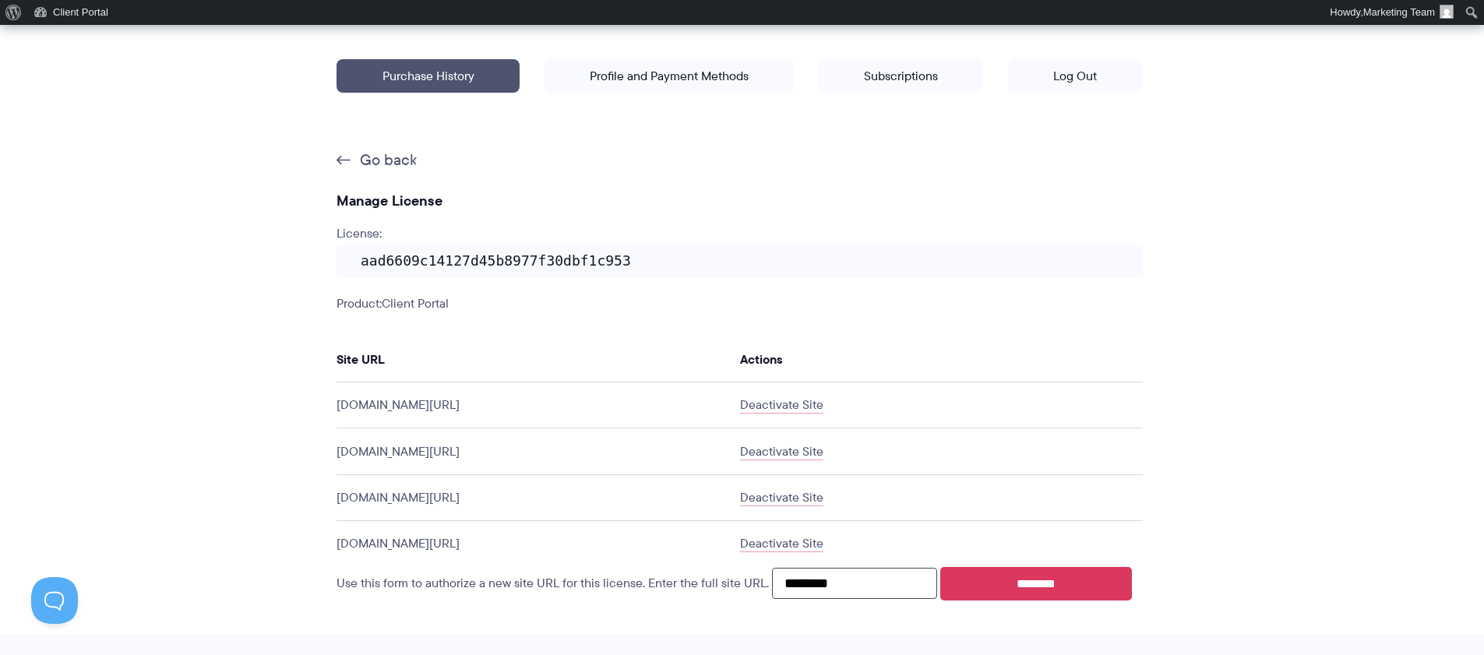
scroll to position [548, 0]
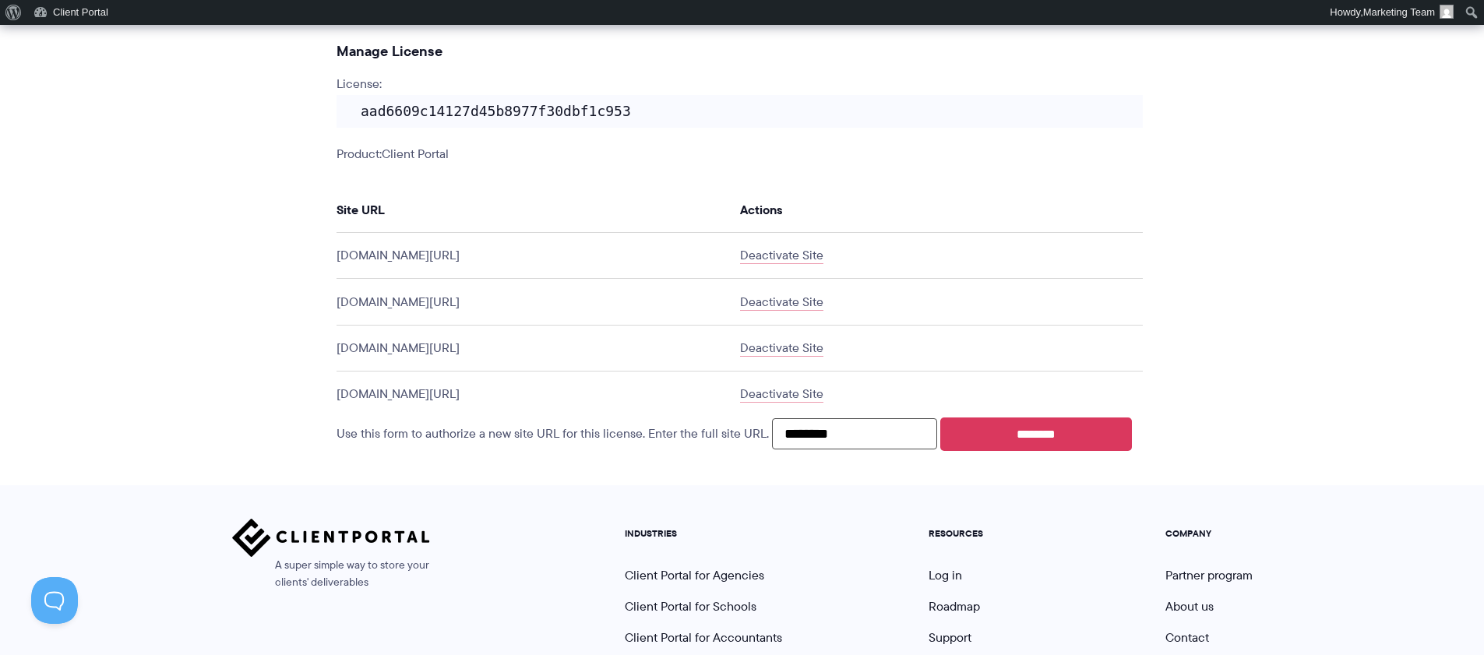
click at [203, 403] on section "Manage your account: Purchase History | Profile and Payment Methods | Subscript…" at bounding box center [742, 169] width 1484 height 633
click at [900, 439] on input "********" at bounding box center [854, 433] width 165 height 31
paste input "**********"
type input "**********"
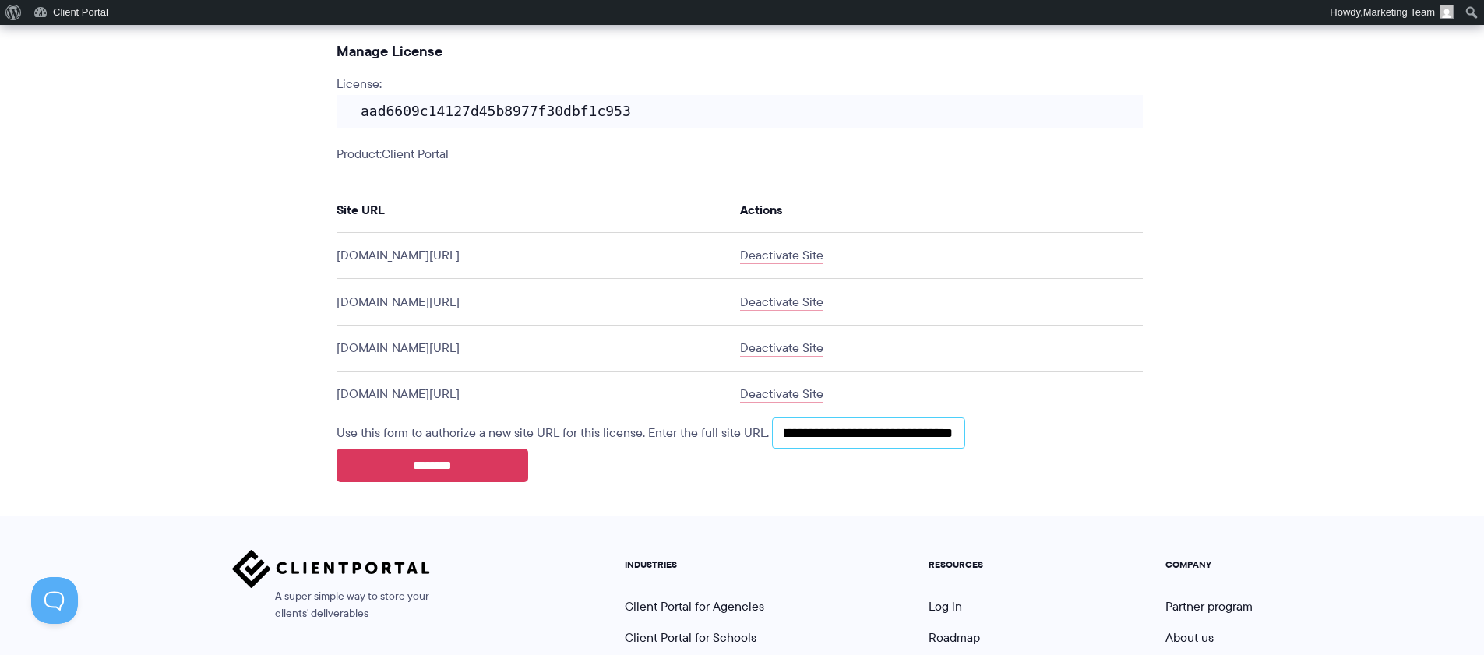
scroll to position [0, 0]
click at [1137, 506] on article "Manage your account: Purchase History | Profile and Payment Methods | Subscript…" at bounding box center [742, 185] width 875 height 664
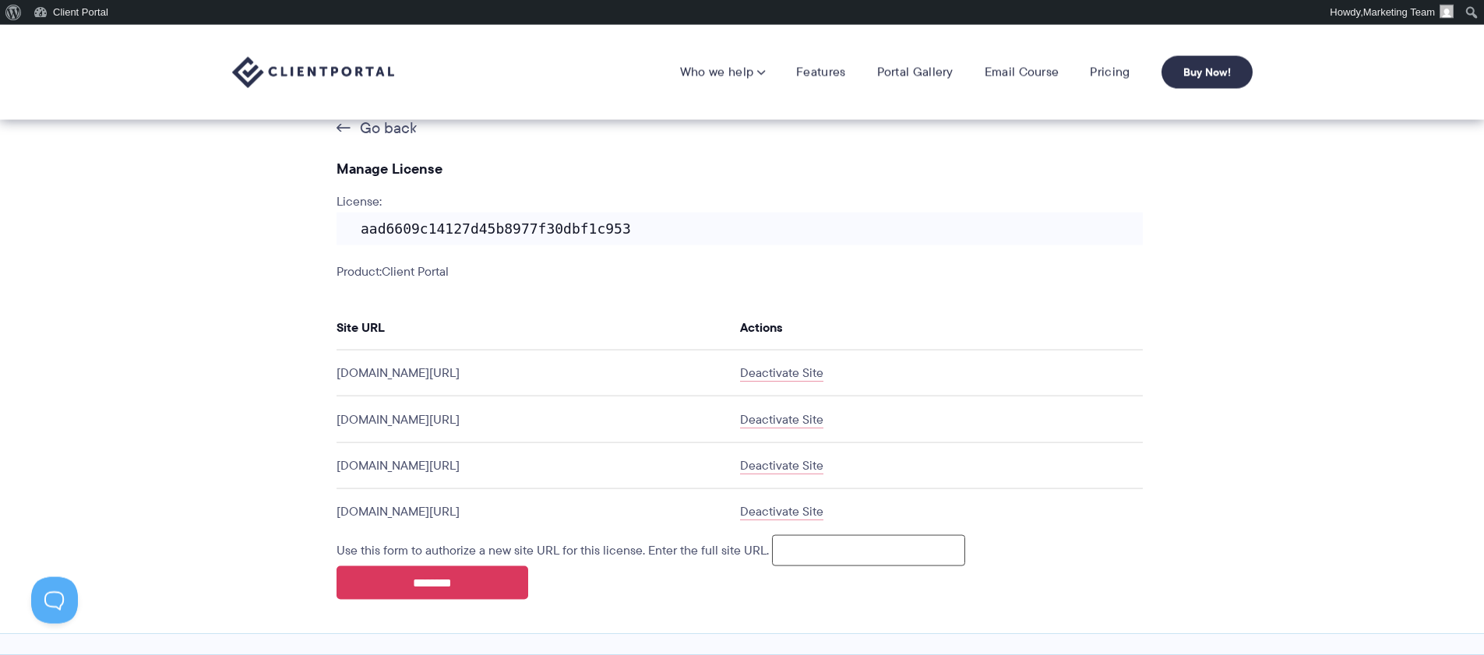
scroll to position [337, 0]
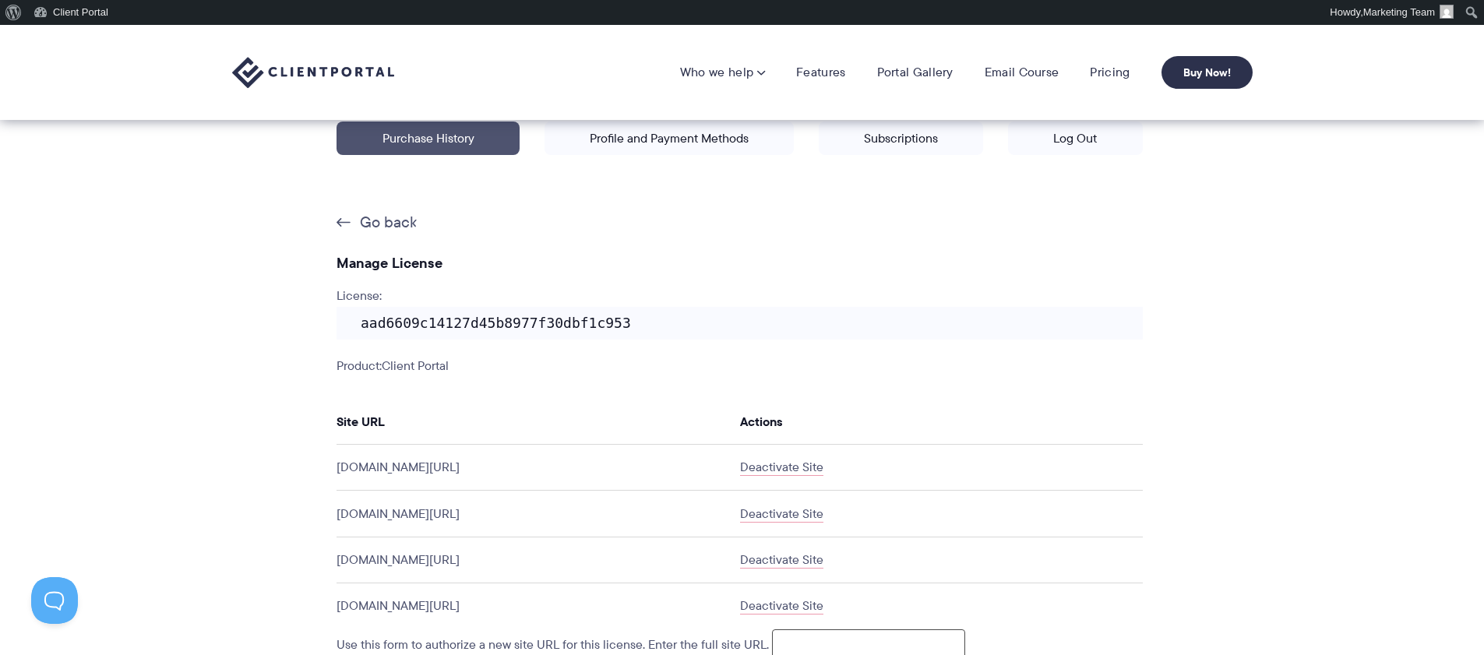
click at [517, 326] on code "aad6609c14127d45b8977f30dbf1c953" at bounding box center [740, 323] width 806 height 33
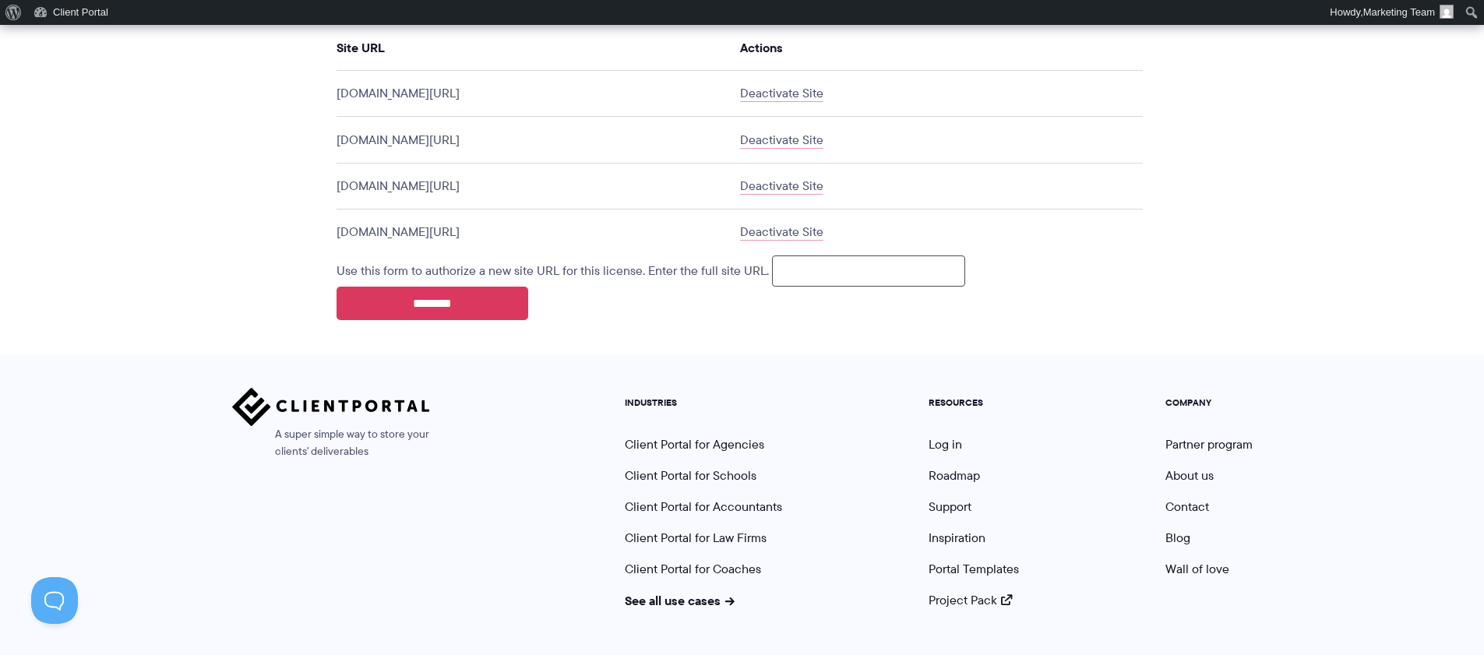
click at [233, 313] on section "Manage your account: Purchase History | Profile and Payment Methods | Subscript…" at bounding box center [742, 23] width 1484 height 664
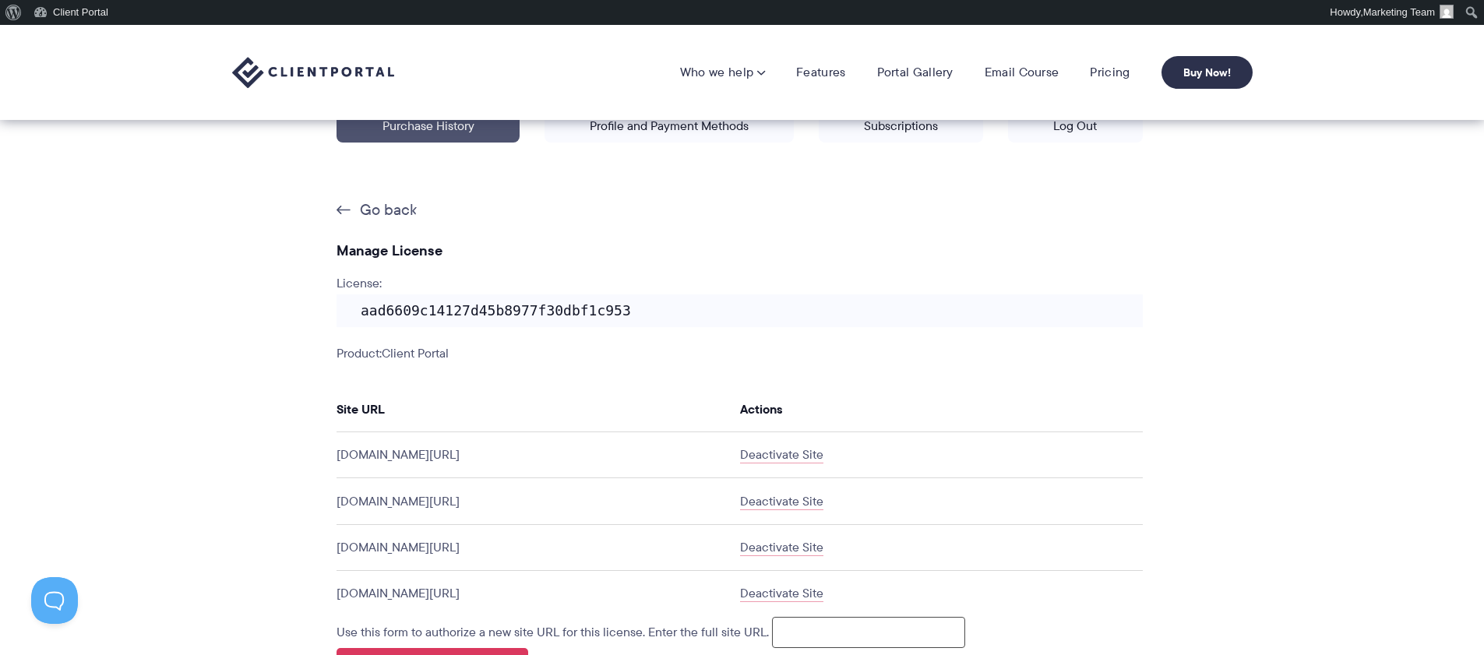
scroll to position [199, 0]
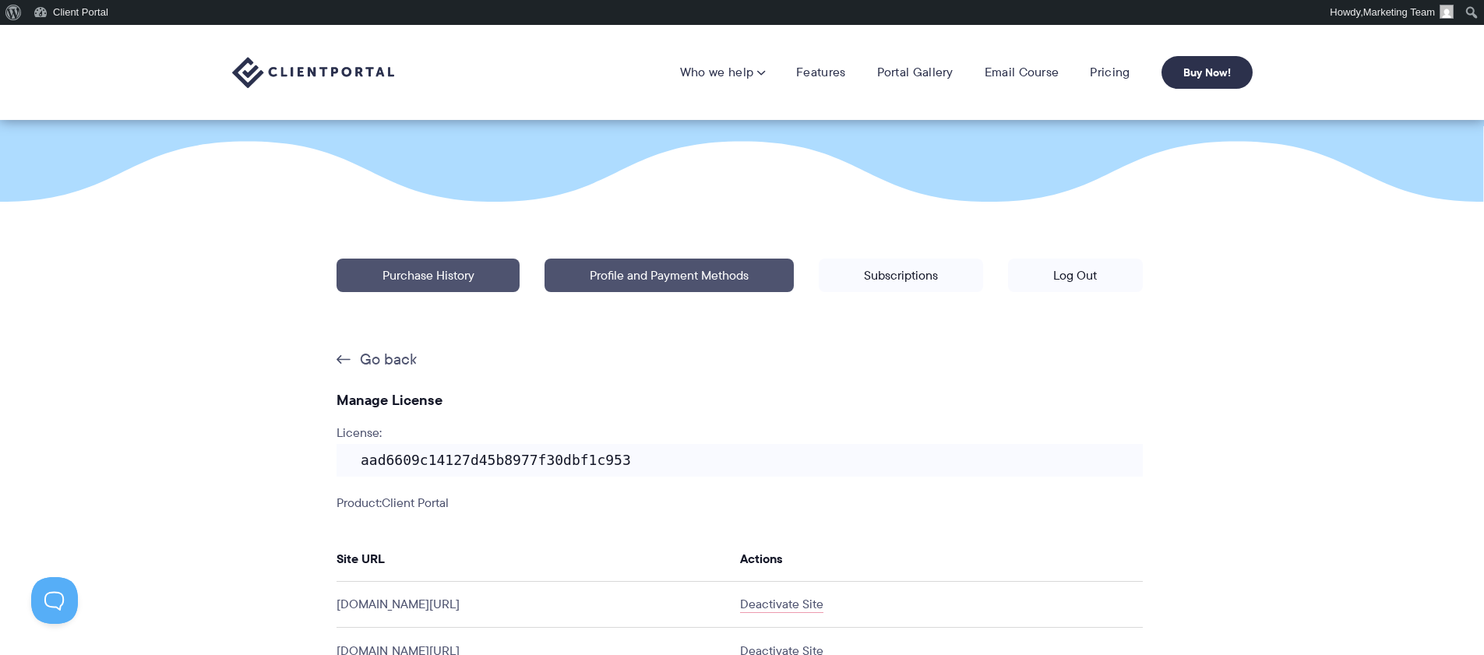
click at [652, 283] on link "Profile and Payment Methods" at bounding box center [669, 276] width 249 height 34
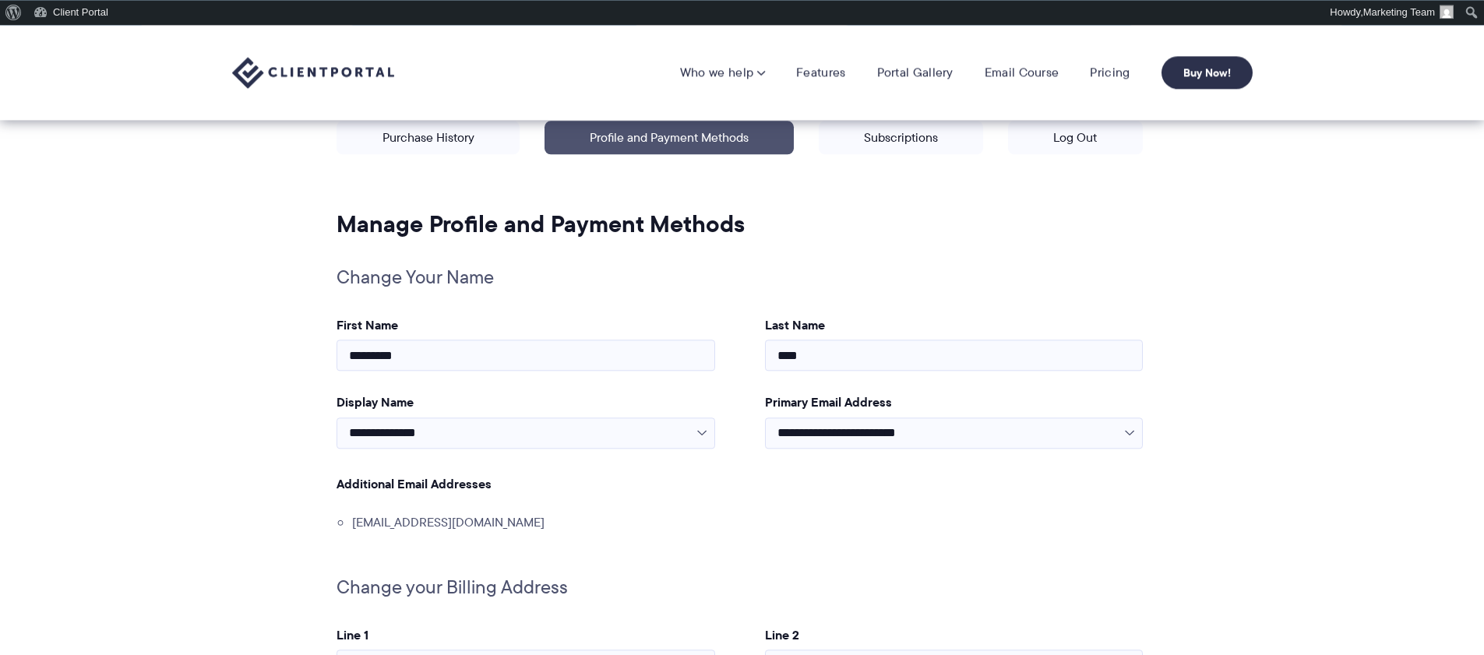
scroll to position [299, 0]
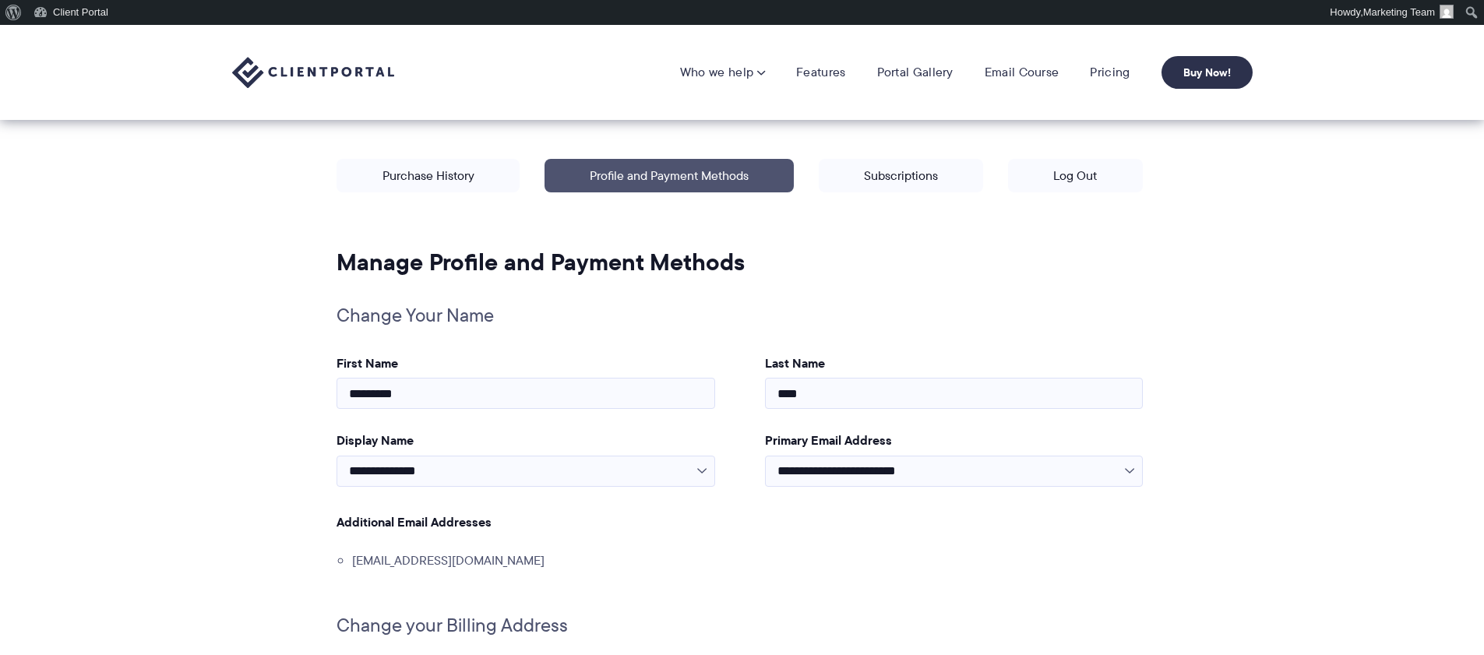
click at [898, 196] on p "Manage your account: Purchase History | Profile and Payment Methods | Subscript…" at bounding box center [739, 202] width 831 height 113
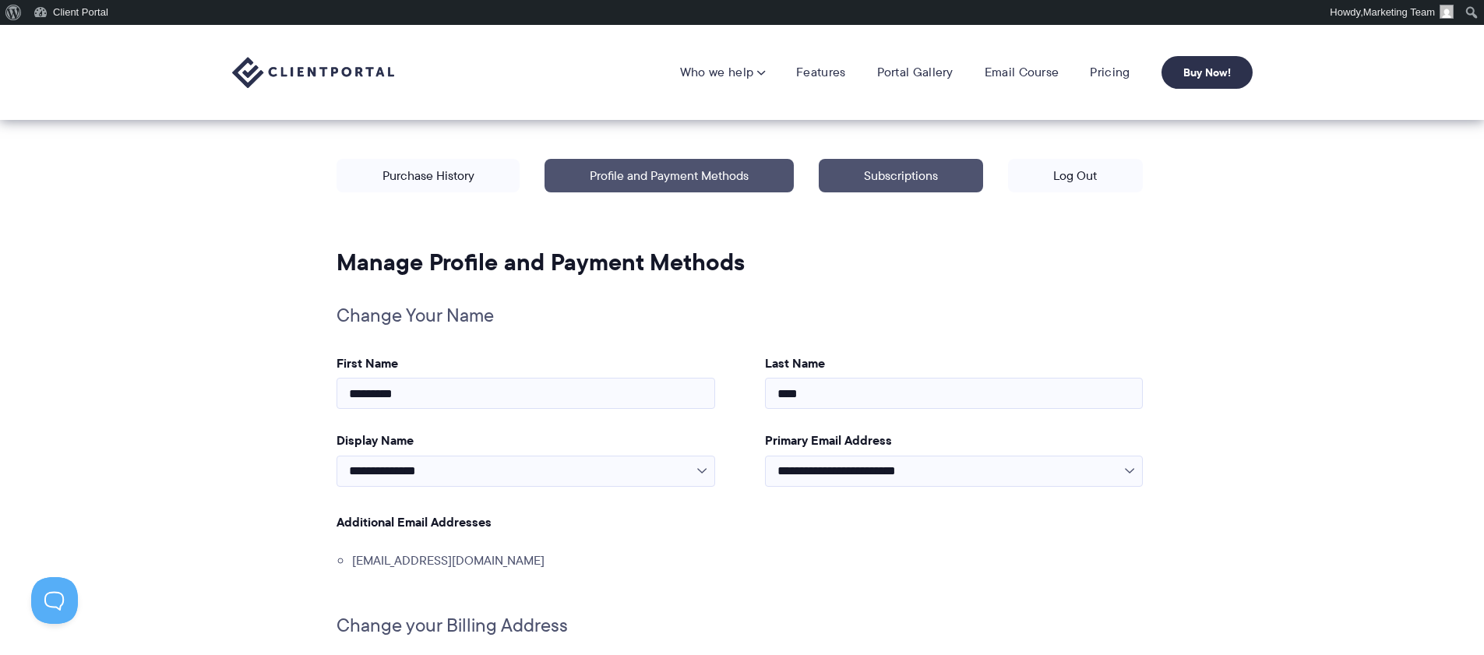
scroll to position [0, 0]
click at [899, 187] on link "Subscriptions" at bounding box center [901, 176] width 164 height 34
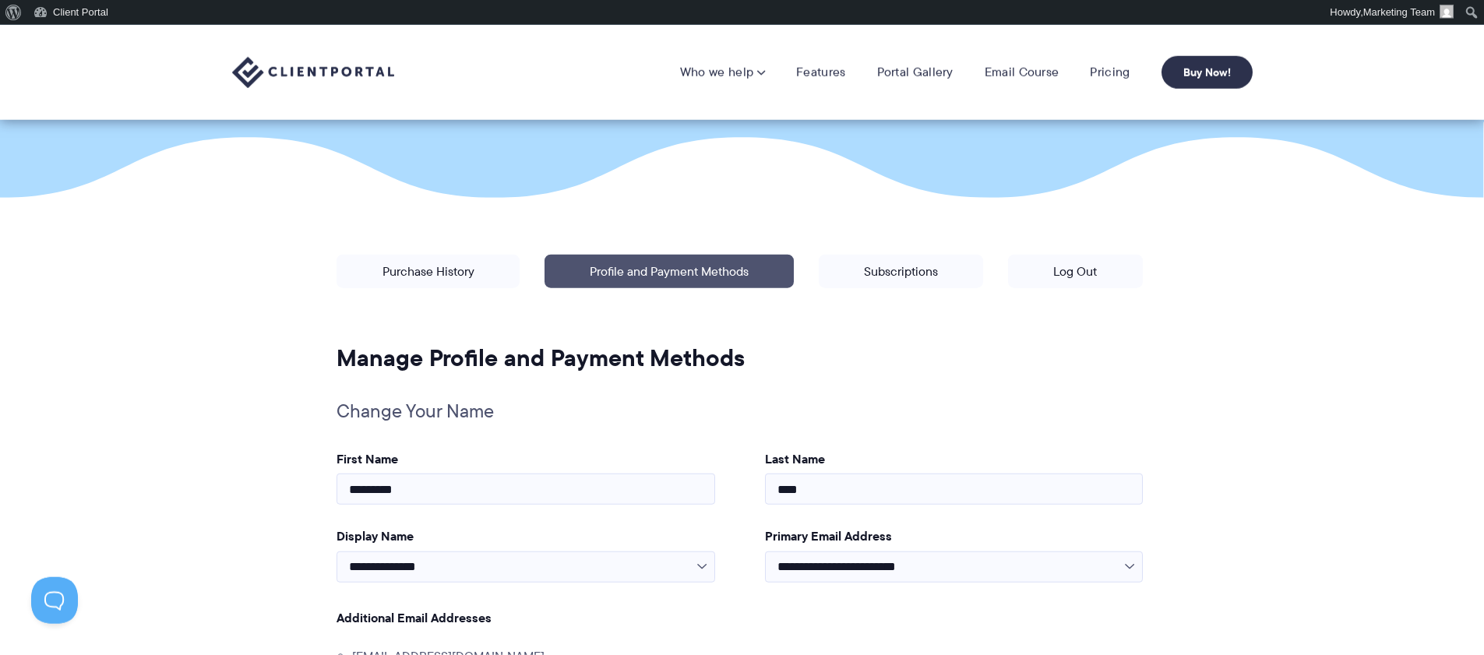
scroll to position [187, 0]
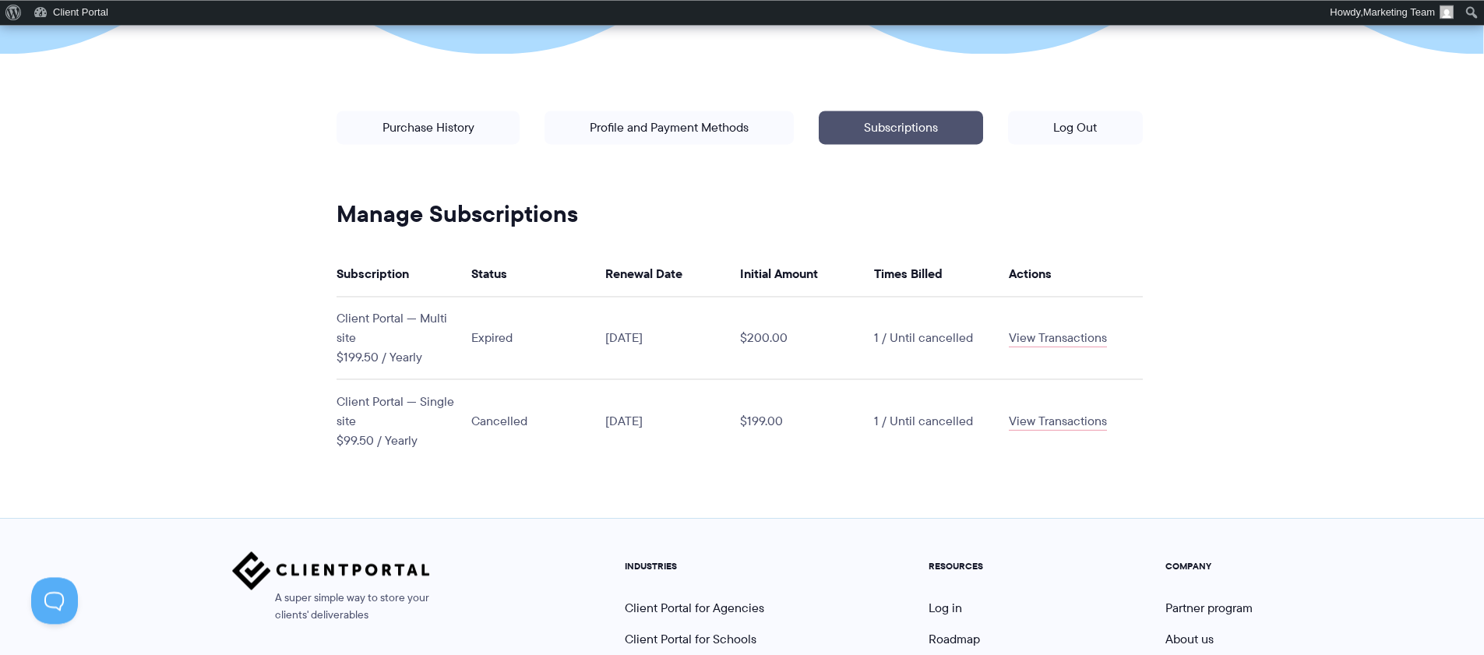
scroll to position [362, 0]
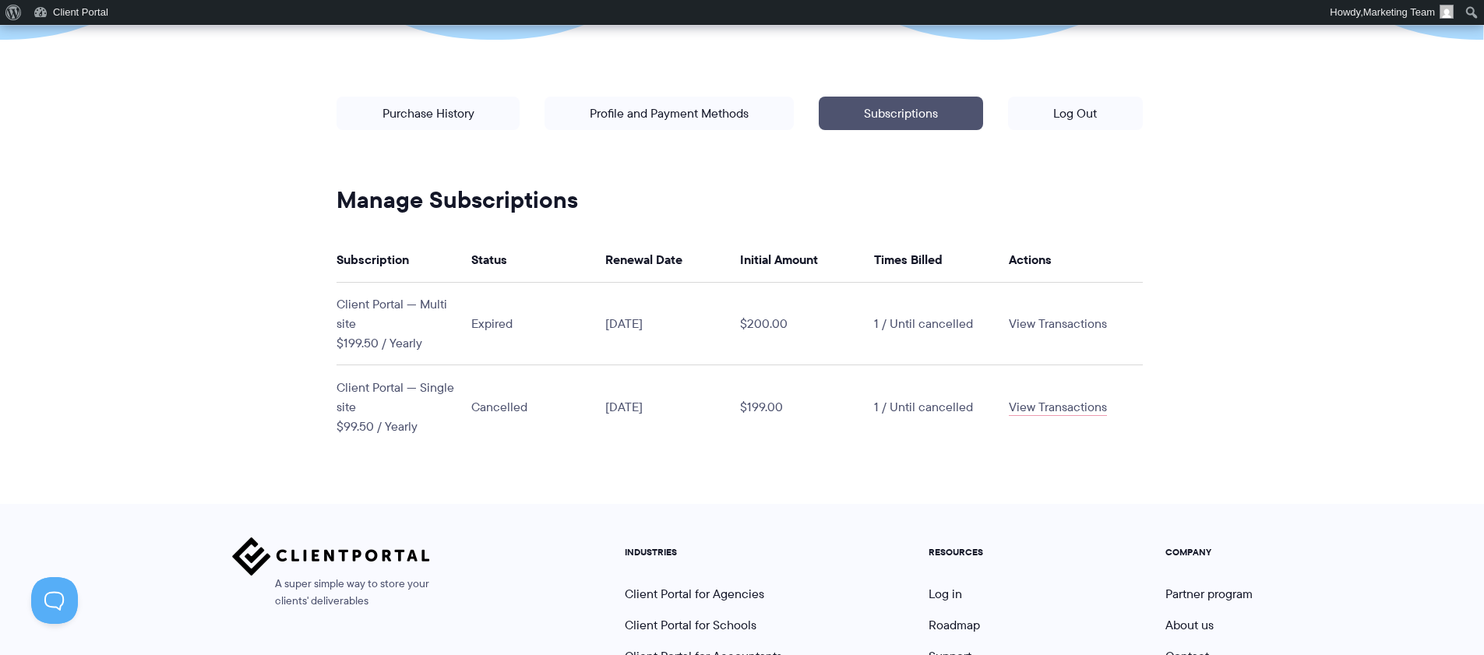
click at [1046, 318] on link "View Transactions" at bounding box center [1058, 324] width 98 height 18
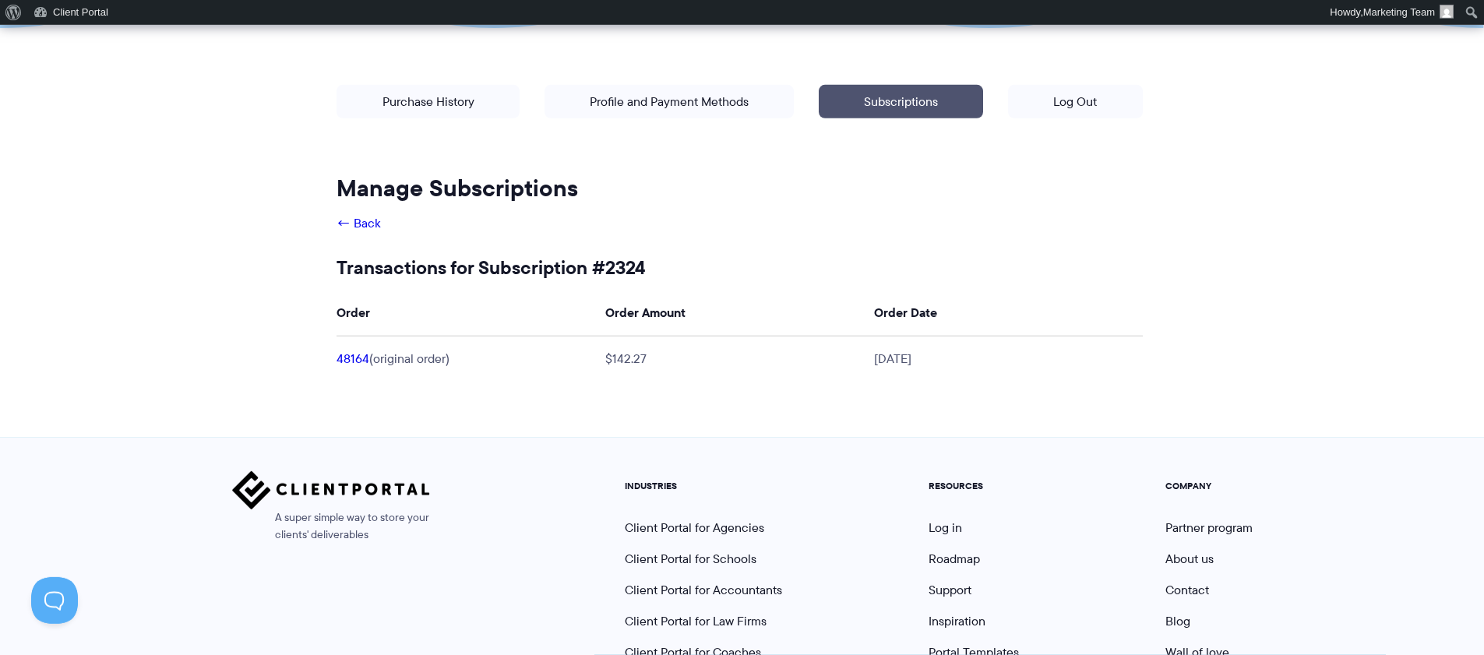
scroll to position [374, 0]
click at [358, 359] on link "48164" at bounding box center [353, 358] width 33 height 18
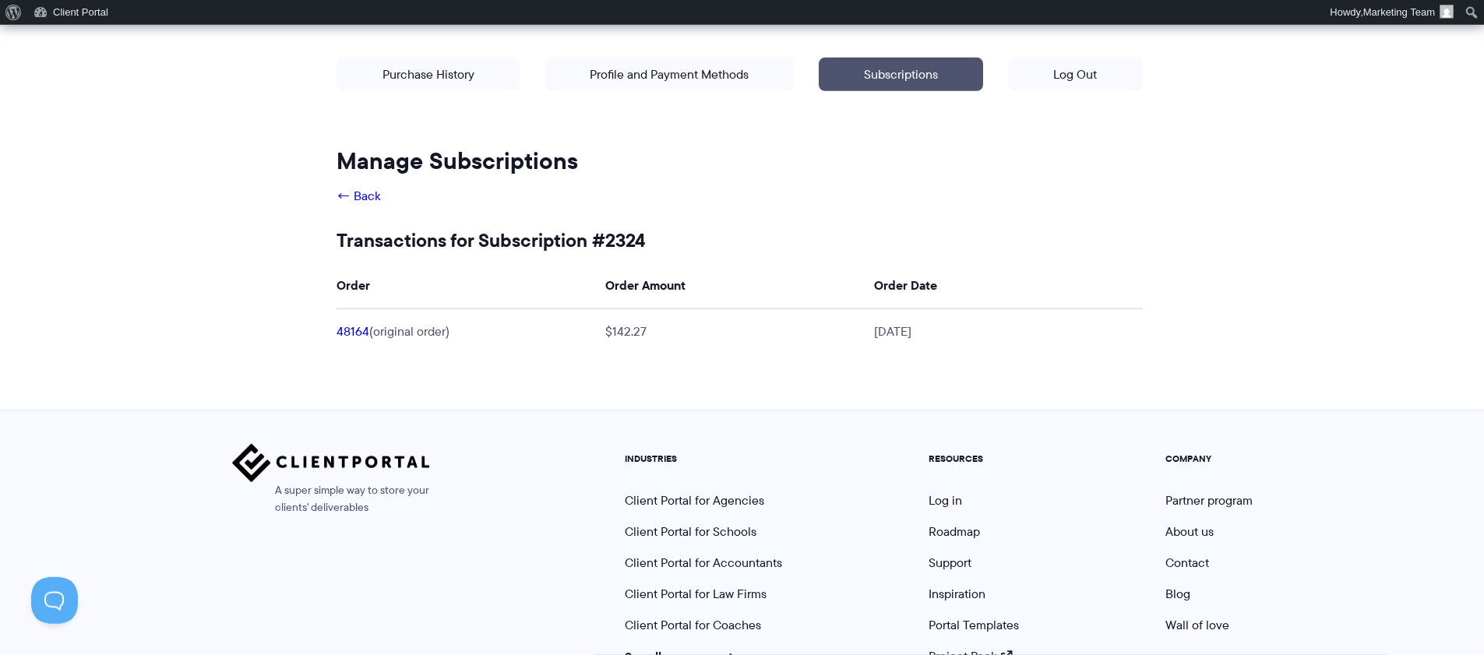
scroll to position [424, 0]
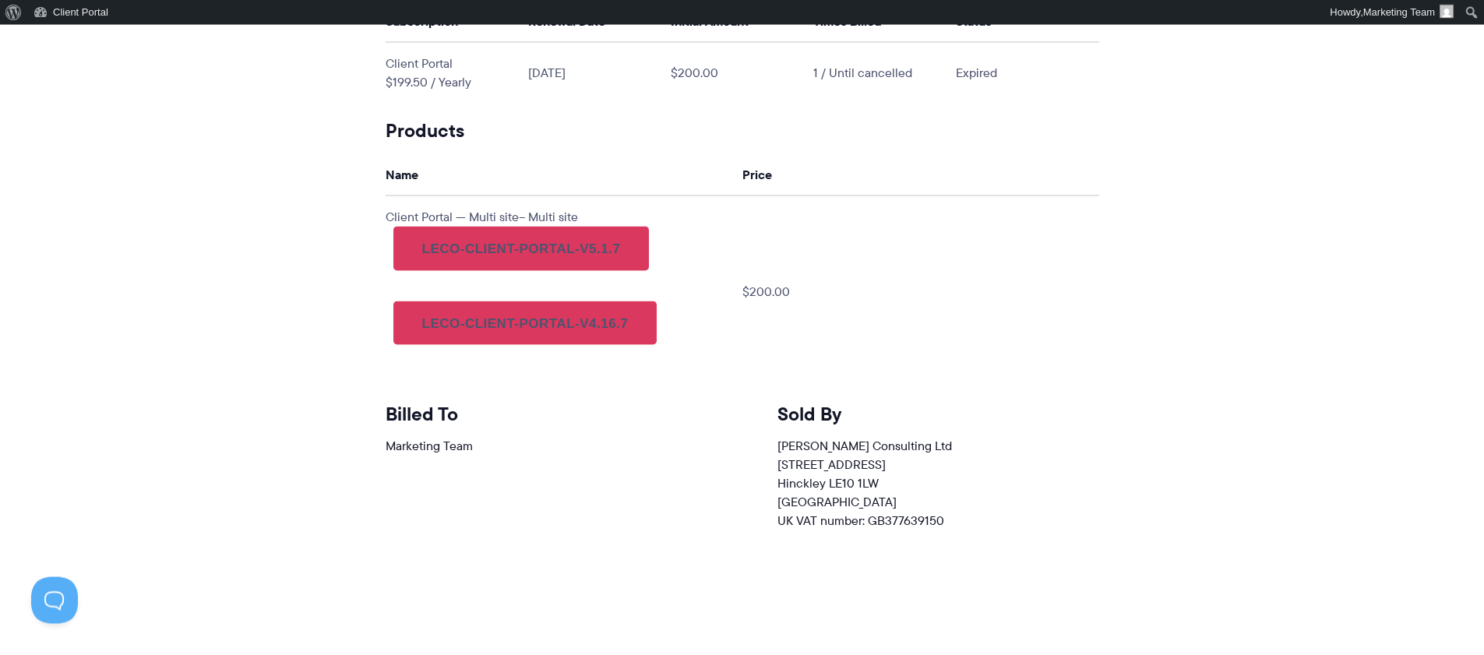
scroll to position [835, 0]
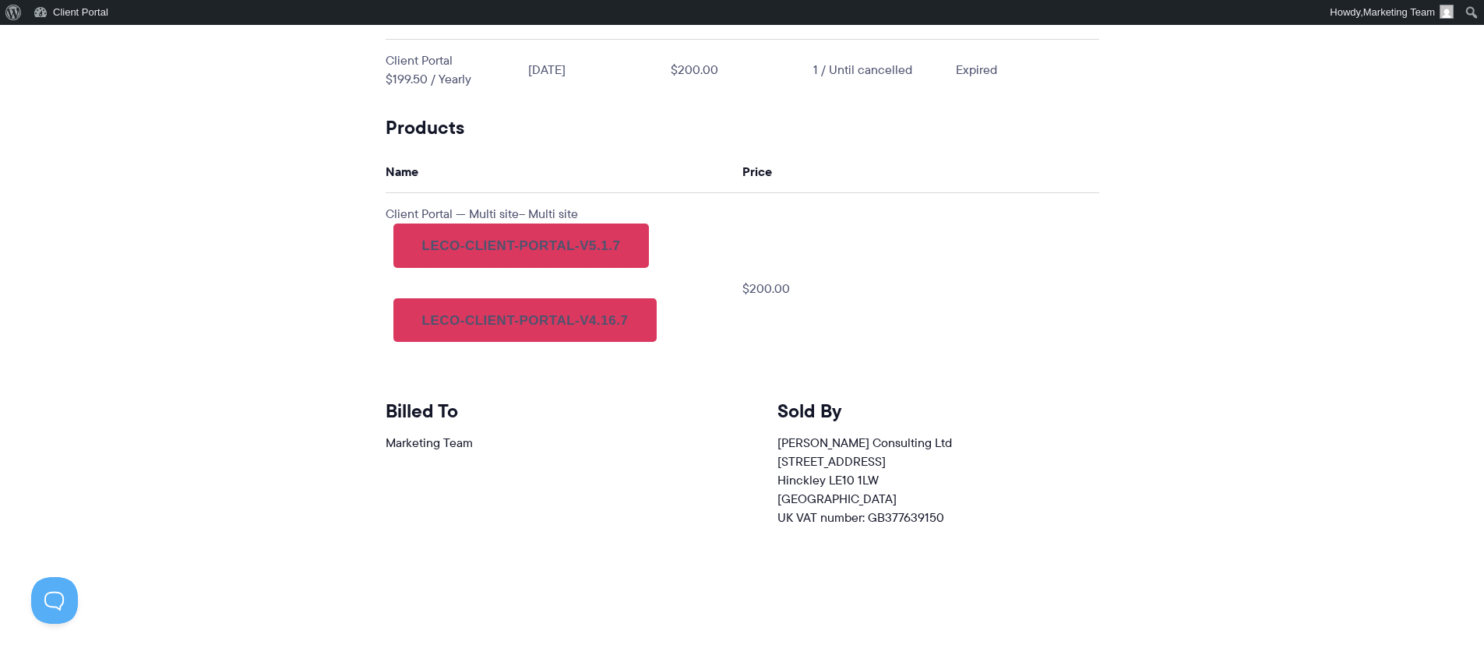
click at [771, 273] on td "$200.00" at bounding box center [920, 288] width 357 height 192
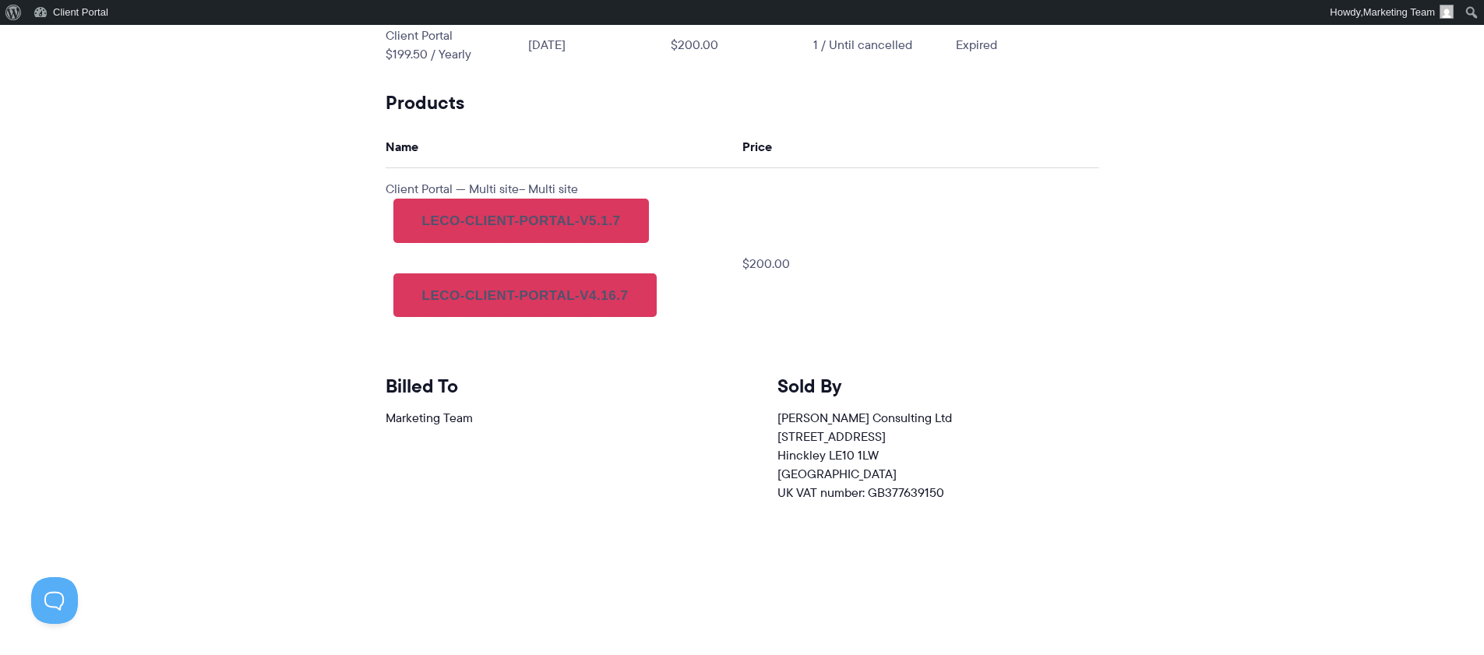
click at [588, 397] on div "Billed To Marketing Team" at bounding box center [546, 444] width 321 height 139
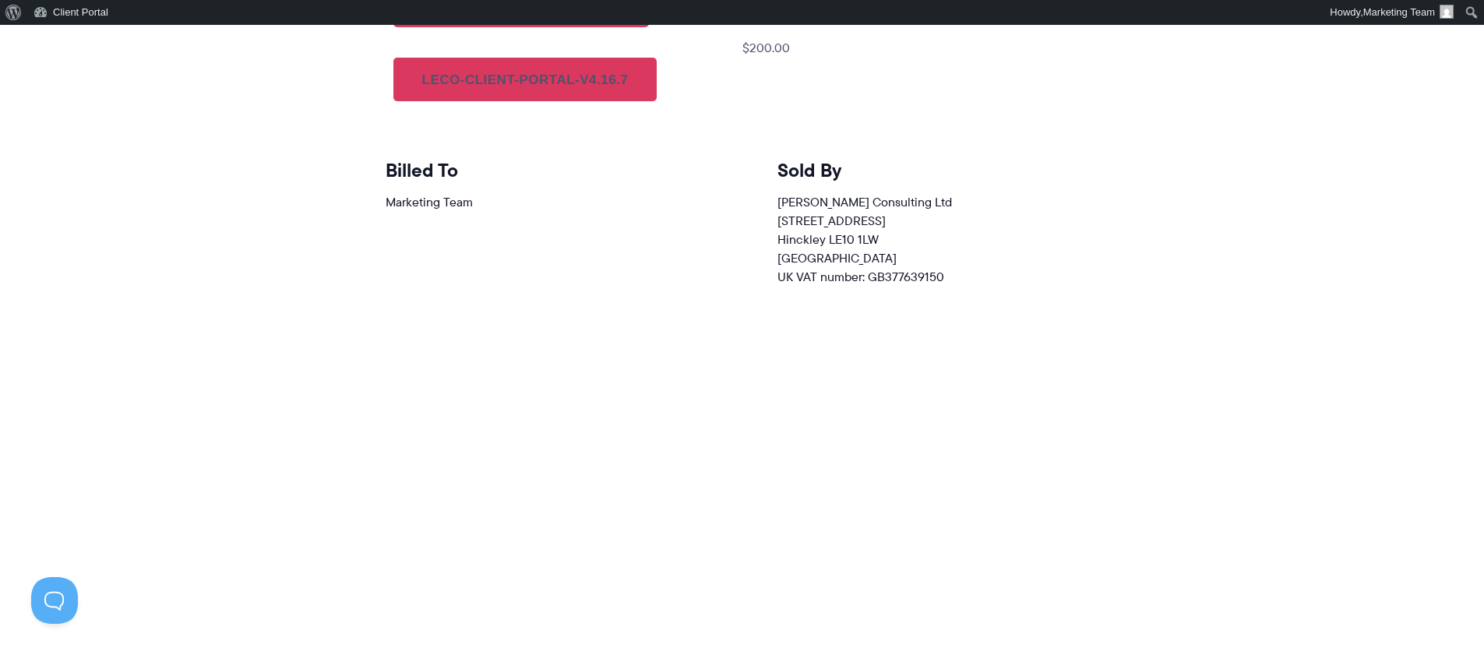
scroll to position [848, 0]
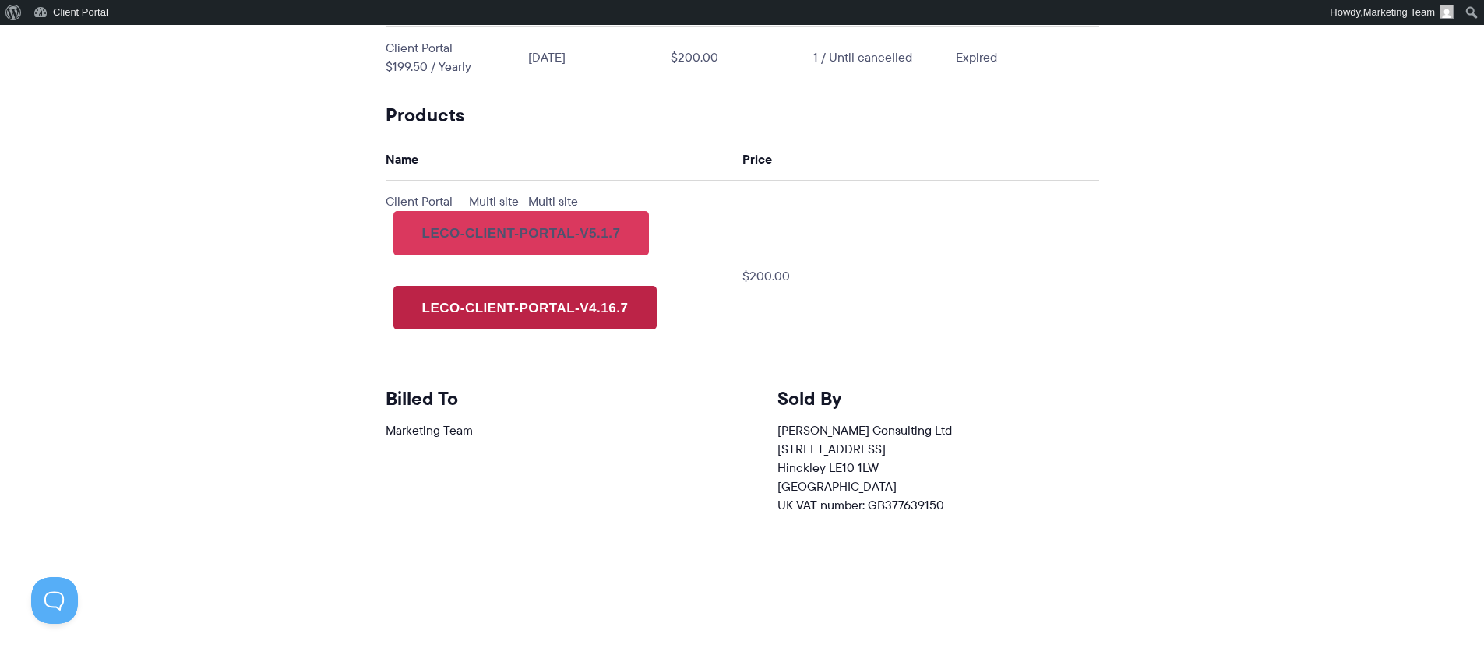
click at [489, 305] on link "leco-client-portal-v4.16.7" at bounding box center [525, 308] width 264 height 44
